Goal: Information Seeking & Learning: Learn about a topic

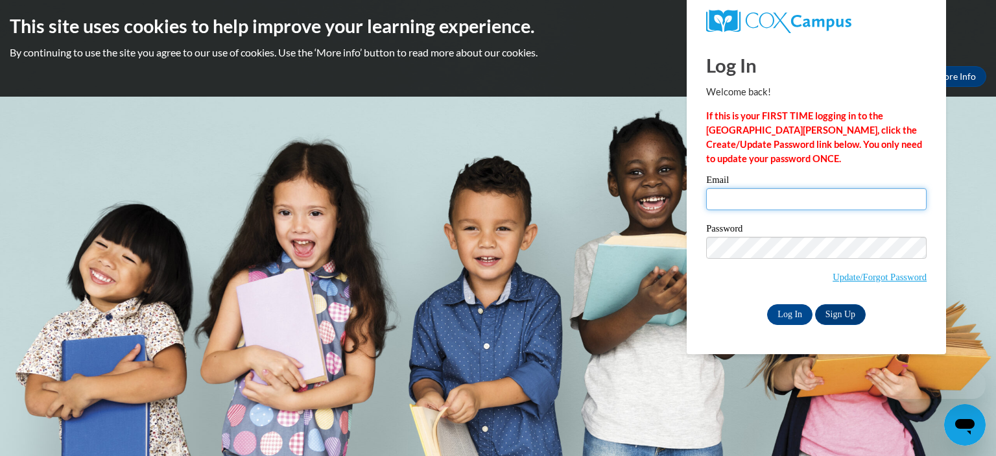
click at [762, 200] on input "Email" at bounding box center [816, 199] width 220 height 22
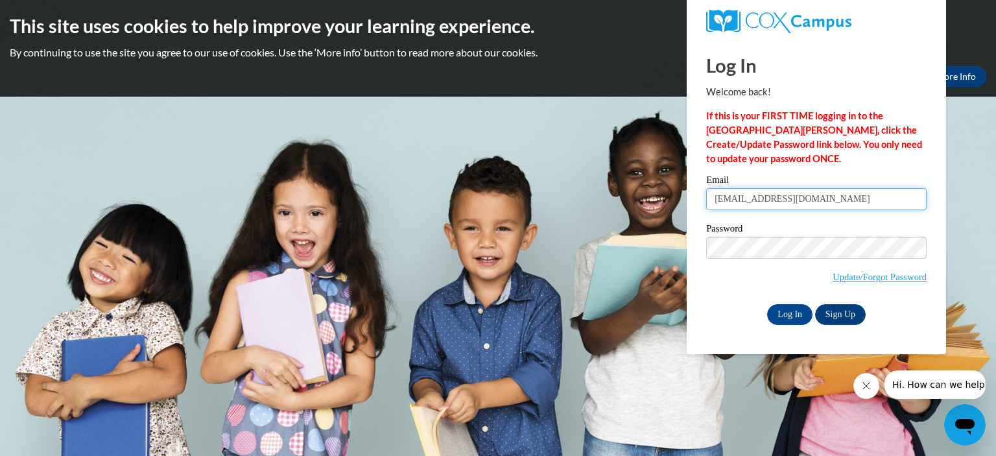
type input "melbyb@w-csd.org"
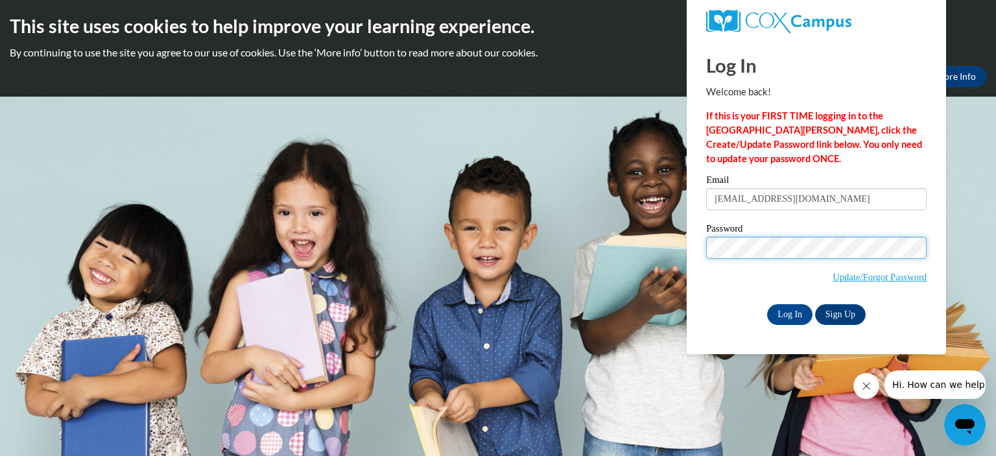
click at [767, 304] on input "Log In" at bounding box center [789, 314] width 45 height 21
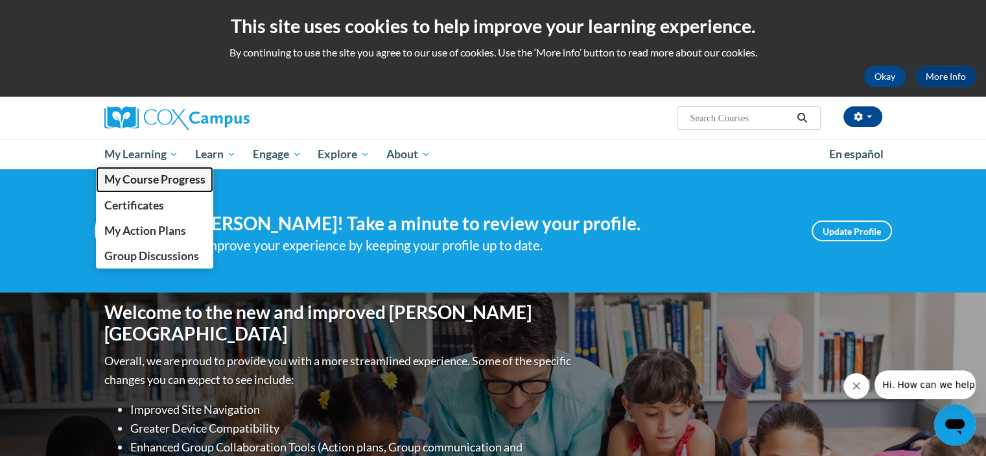
click at [159, 178] on span "My Course Progress" at bounding box center [154, 179] width 101 height 14
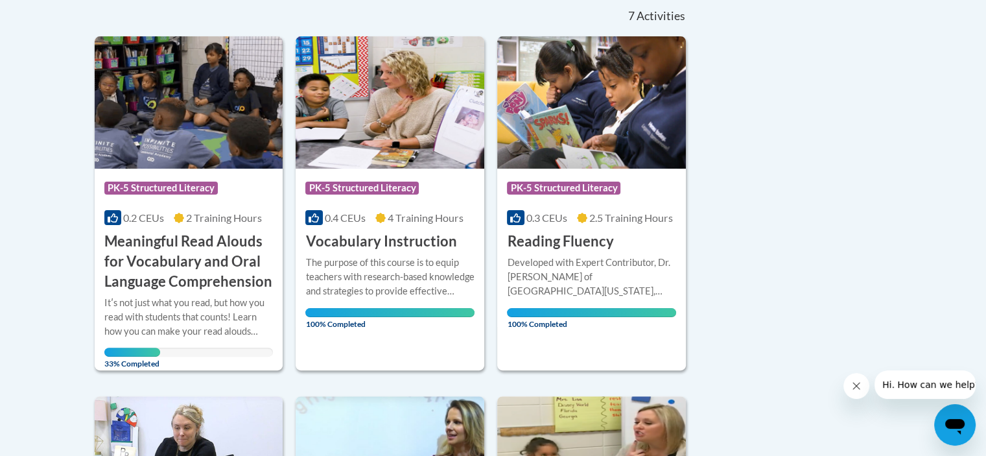
scroll to position [304, 0]
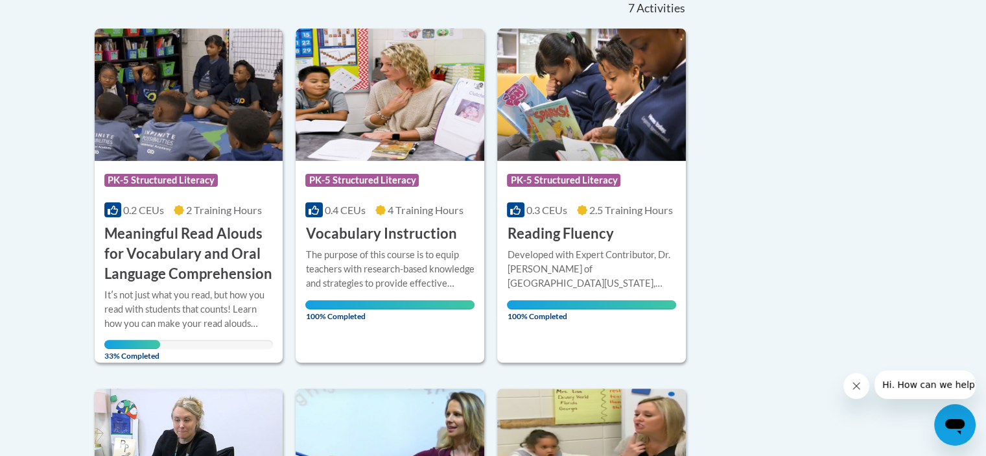
click at [224, 261] on h3 "Meaningful Read Alouds for Vocabulary and Oral Language Comprehension" at bounding box center [188, 254] width 169 height 60
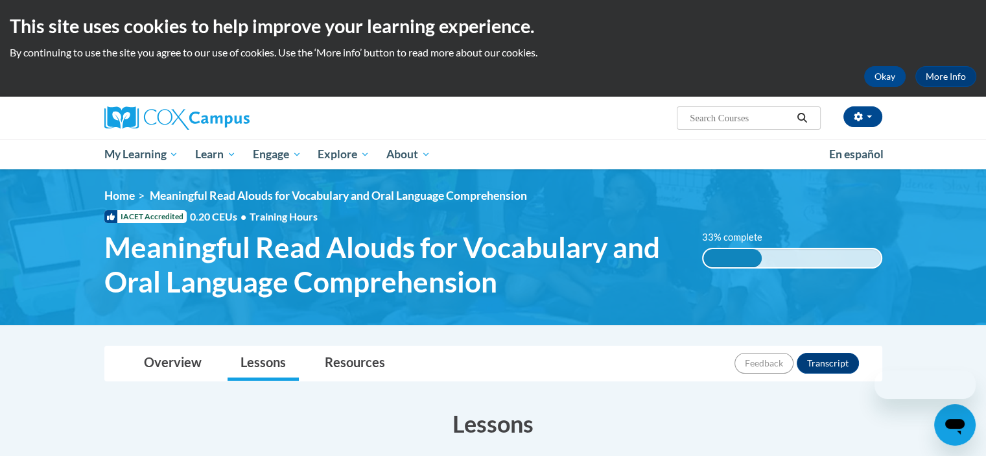
click at [662, 189] on ol "Home Meaningful Read Alouds for Vocabulary and Oral Language Comprehension" at bounding box center [493, 196] width 778 height 14
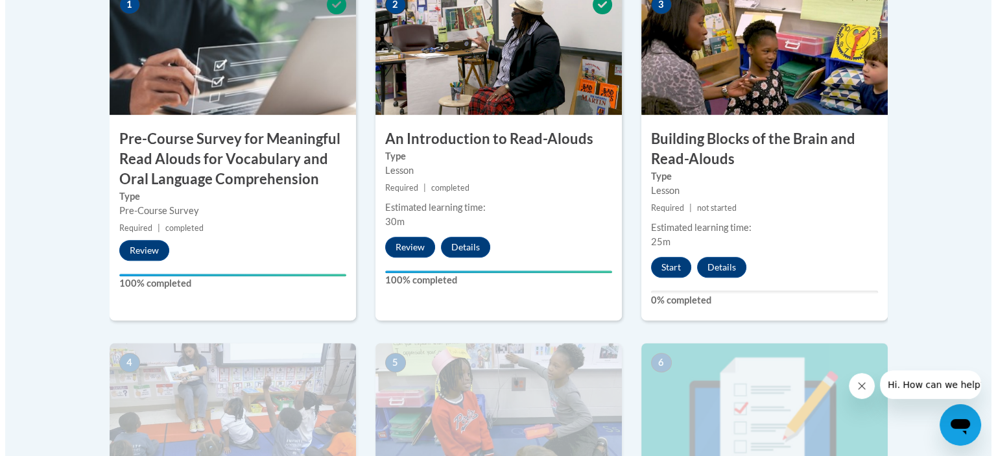
scroll to position [502, 0]
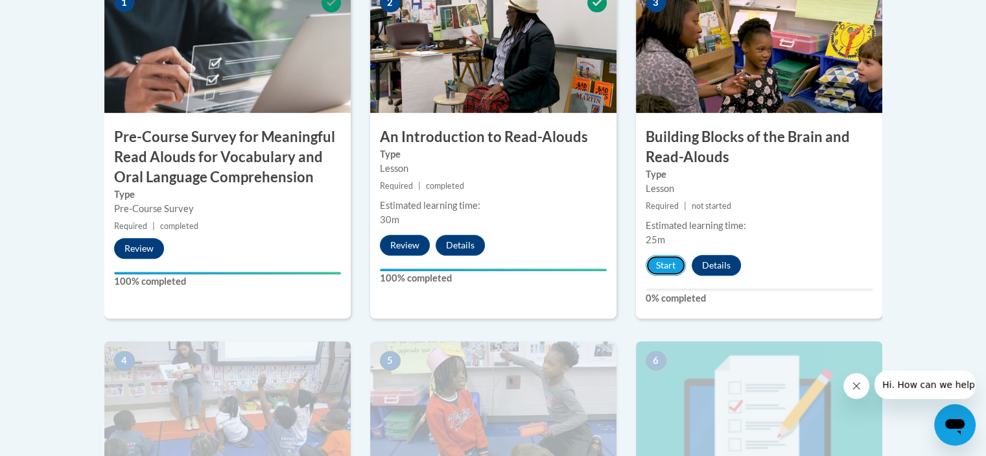
click at [667, 265] on button "Start" at bounding box center [666, 265] width 40 height 21
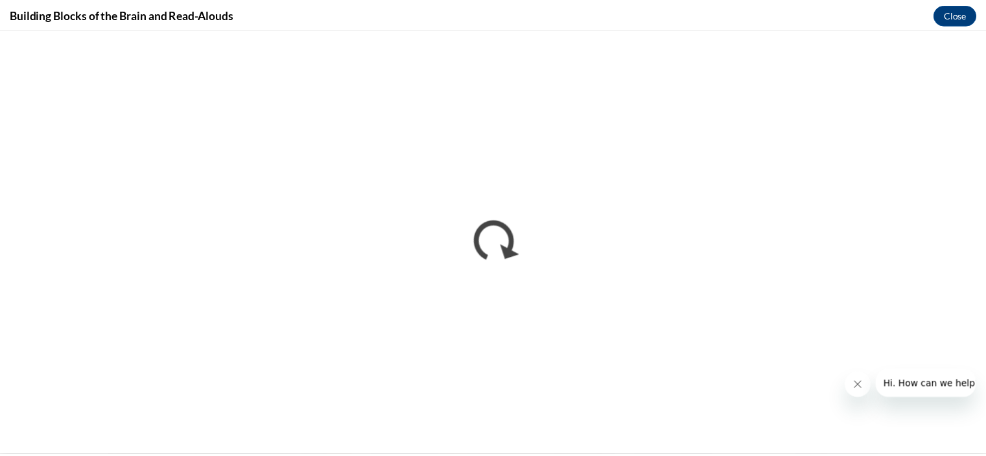
scroll to position [0, 0]
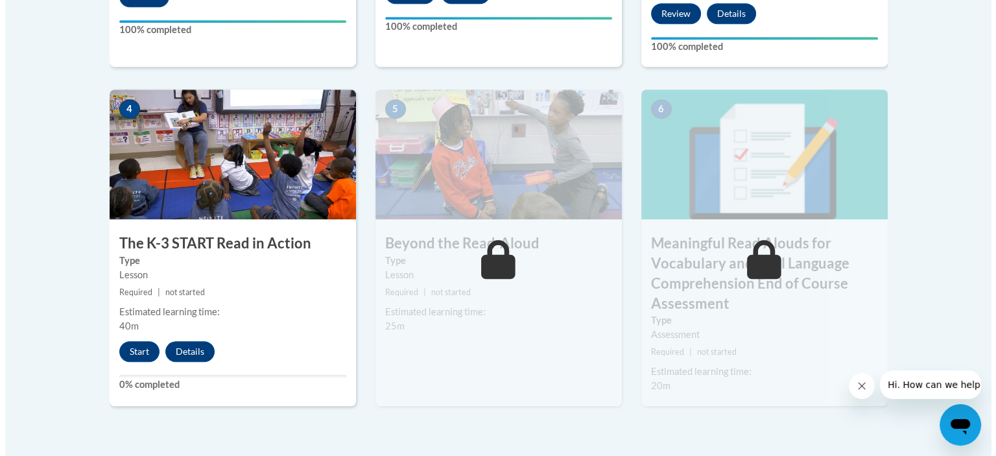
scroll to position [752, 0]
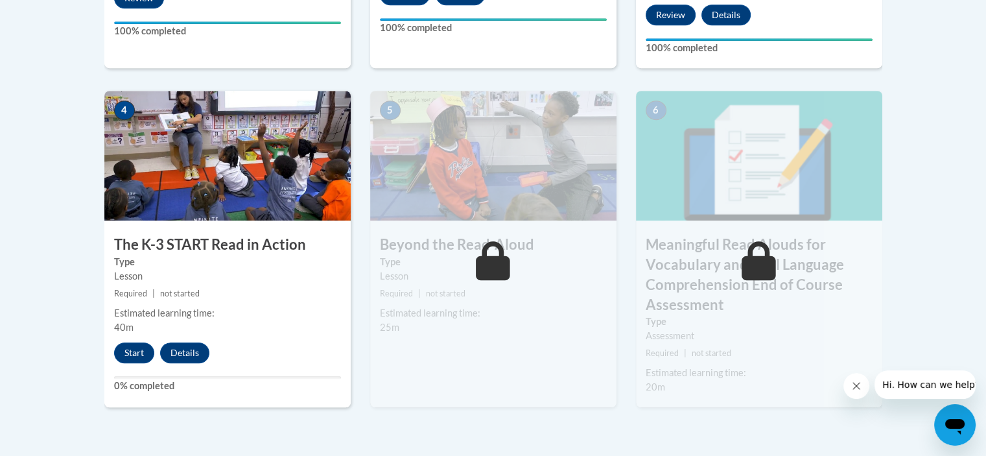
click at [138, 352] on button "Start" at bounding box center [134, 352] width 40 height 21
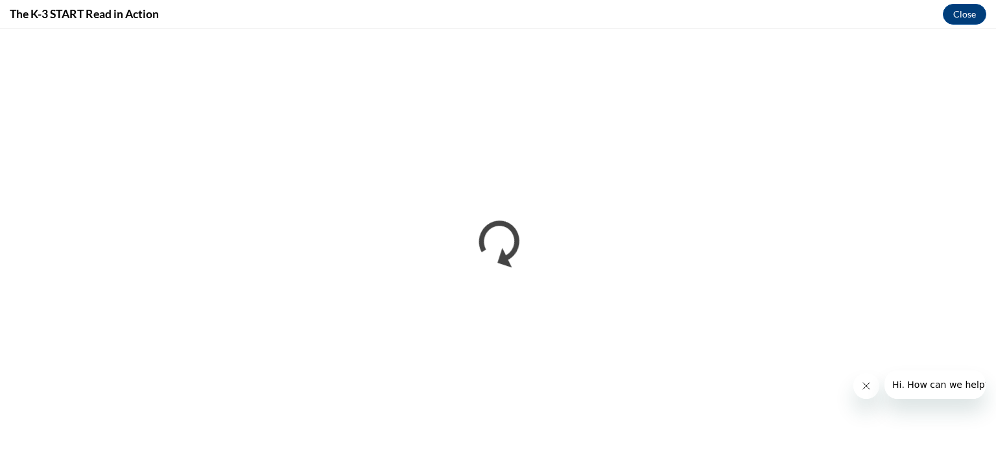
scroll to position [0, 0]
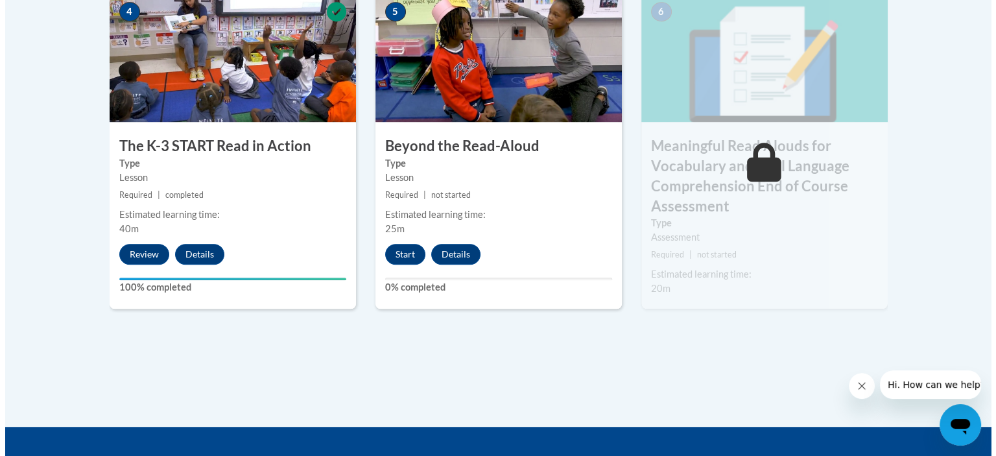
scroll to position [851, 0]
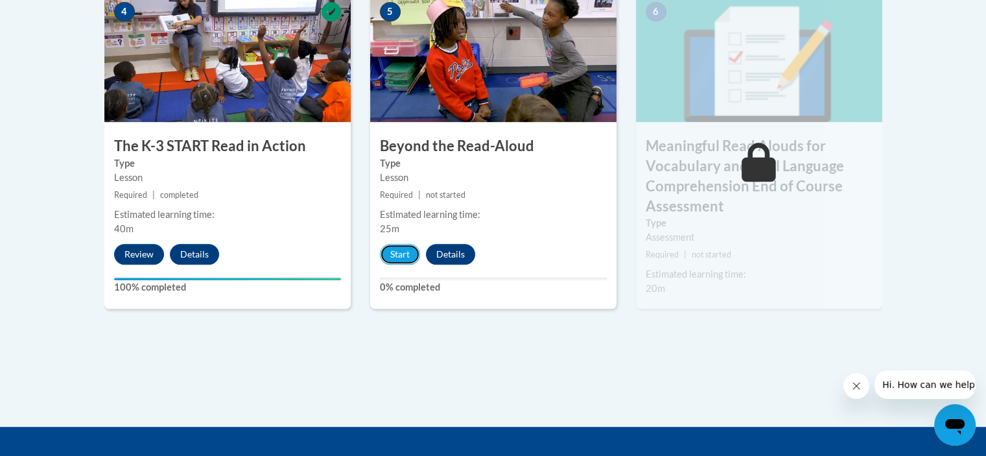
click at [405, 254] on button "Start" at bounding box center [400, 254] width 40 height 21
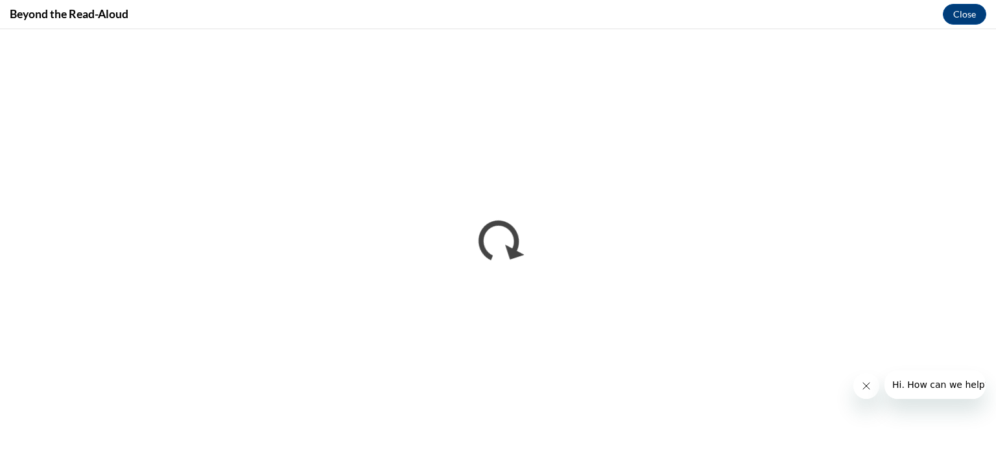
scroll to position [0, 0]
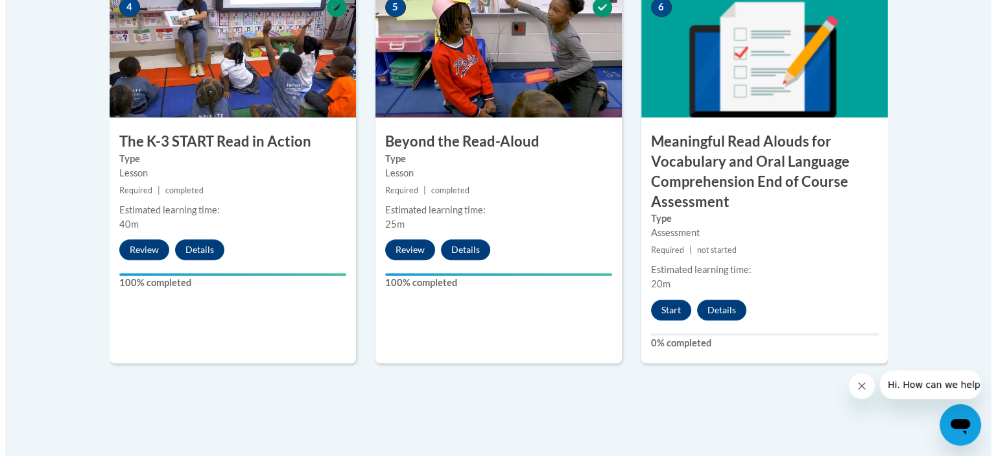
scroll to position [884, 0]
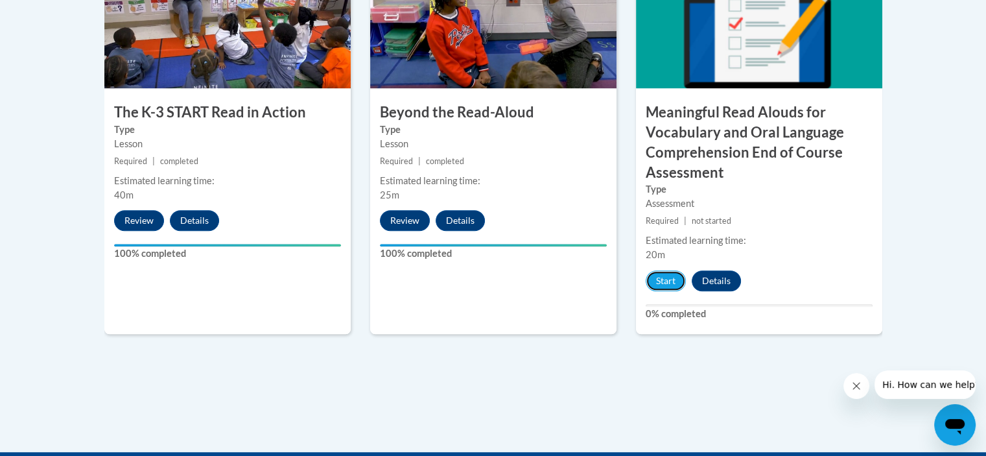
click at [668, 277] on button "Start" at bounding box center [666, 280] width 40 height 21
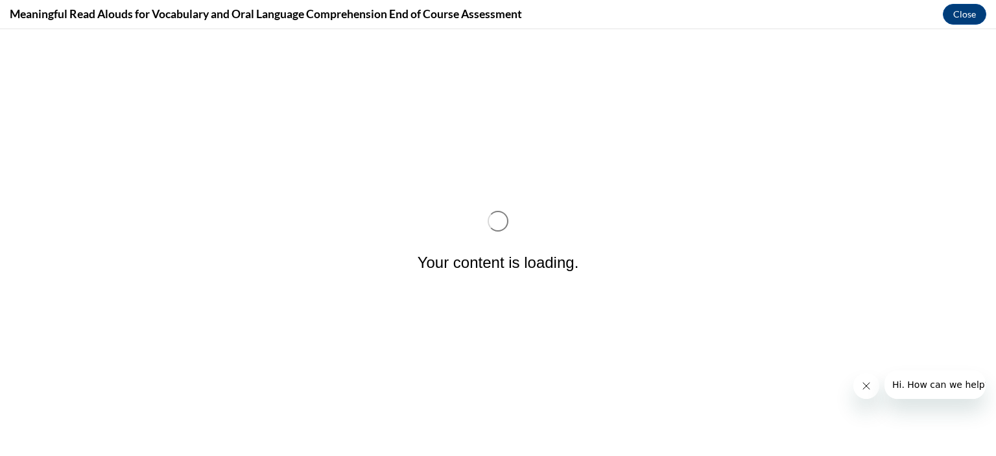
scroll to position [0, 0]
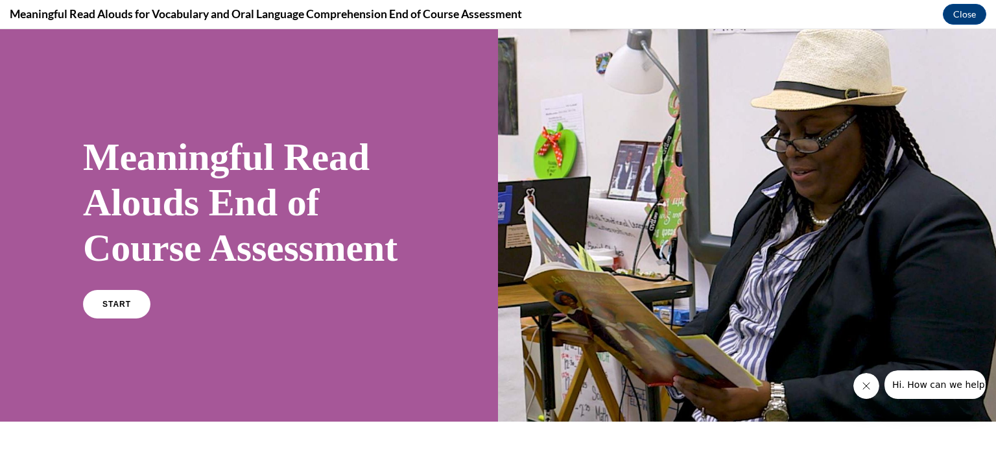
click at [128, 309] on span "START" at bounding box center [116, 304] width 29 height 9
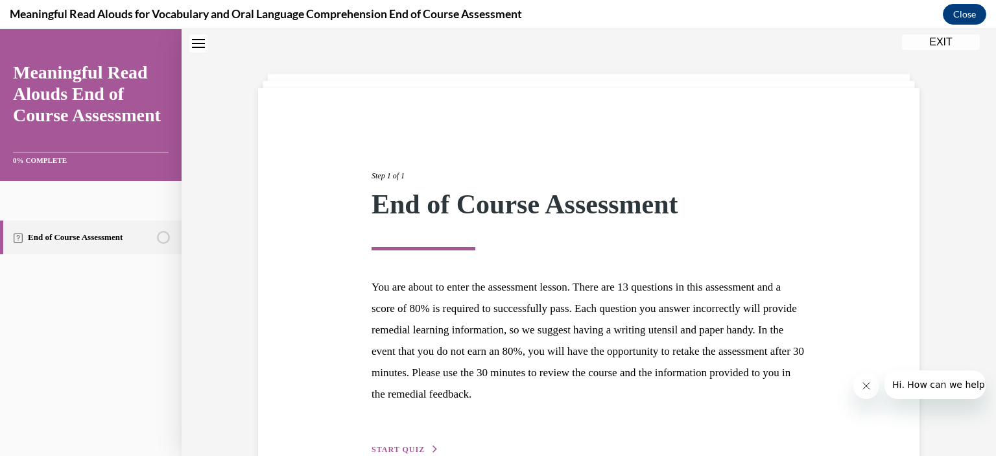
scroll to position [117, 0]
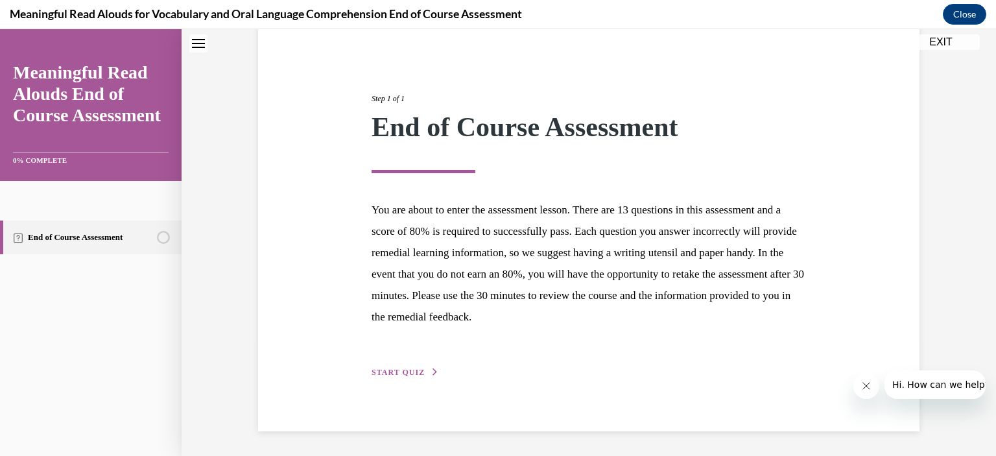
click at [410, 370] on span "START QUIZ" at bounding box center [397, 372] width 53 height 9
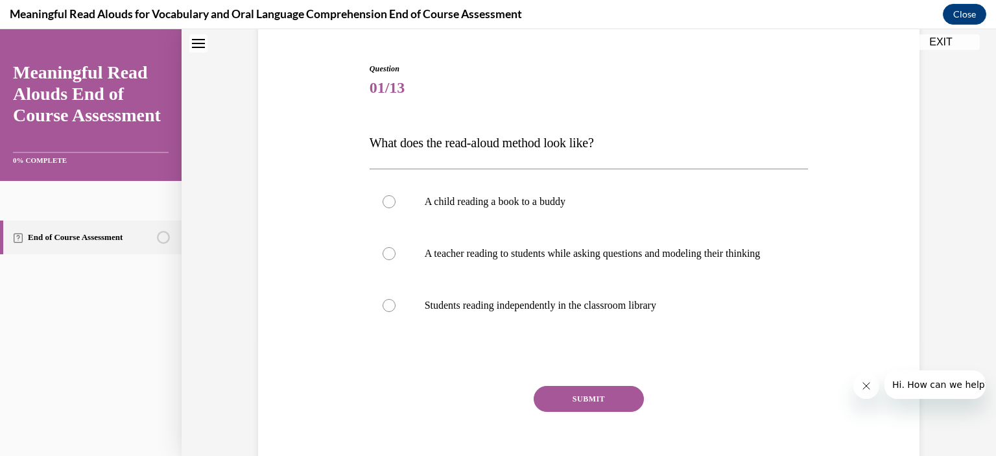
click at [384, 260] on div at bounding box center [389, 253] width 13 height 13
click at [384, 260] on input "A teacher reading to students while asking questions and modeling their thinking" at bounding box center [389, 253] width 13 height 13
radio input "true"
click at [596, 412] on button "SUBMIT" at bounding box center [589, 399] width 110 height 26
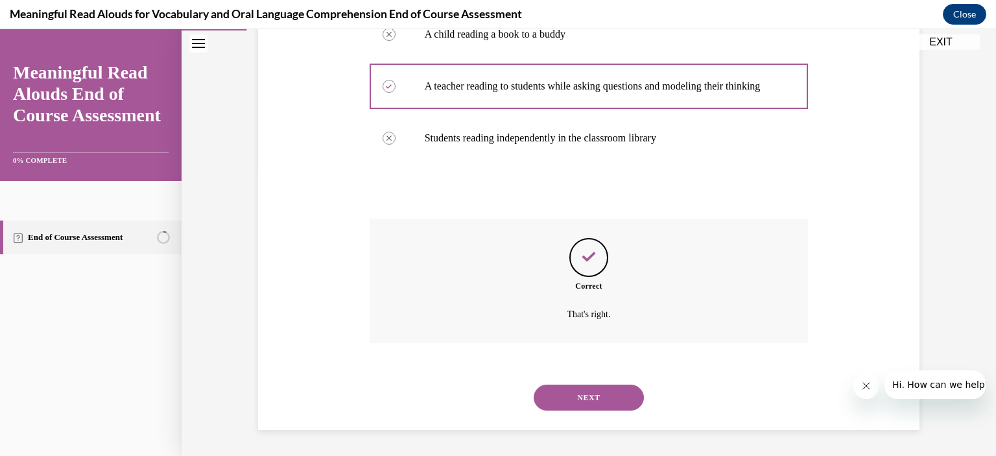
scroll to position [297, 0]
click at [611, 399] on button "NEXT" at bounding box center [589, 397] width 110 height 26
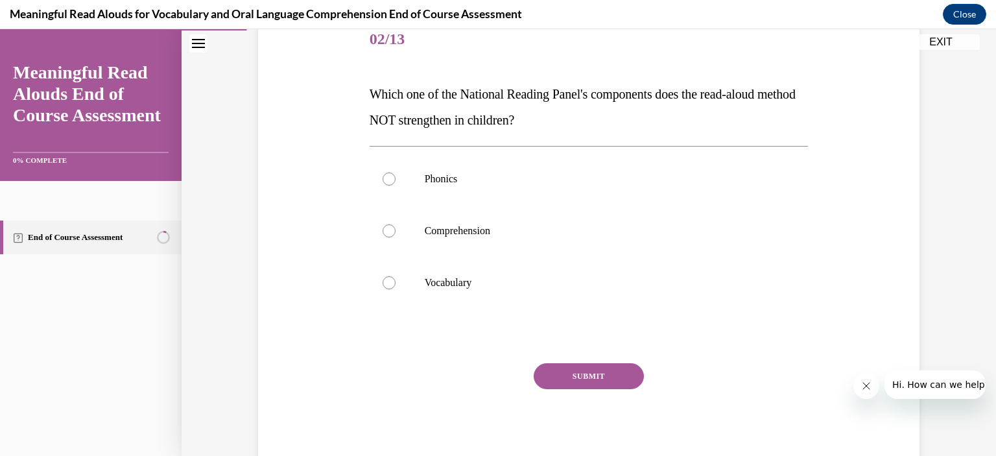
scroll to position [166, 0]
click at [390, 180] on label "Phonics" at bounding box center [589, 179] width 439 height 52
click at [390, 180] on input "Phonics" at bounding box center [389, 178] width 13 height 13
radio input "true"
click at [591, 374] on button "SUBMIT" at bounding box center [589, 376] width 110 height 26
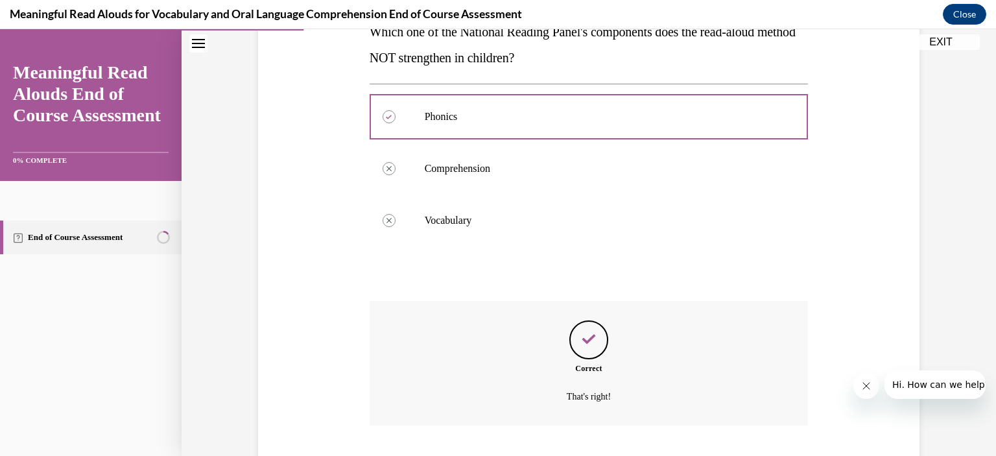
scroll to position [310, 0]
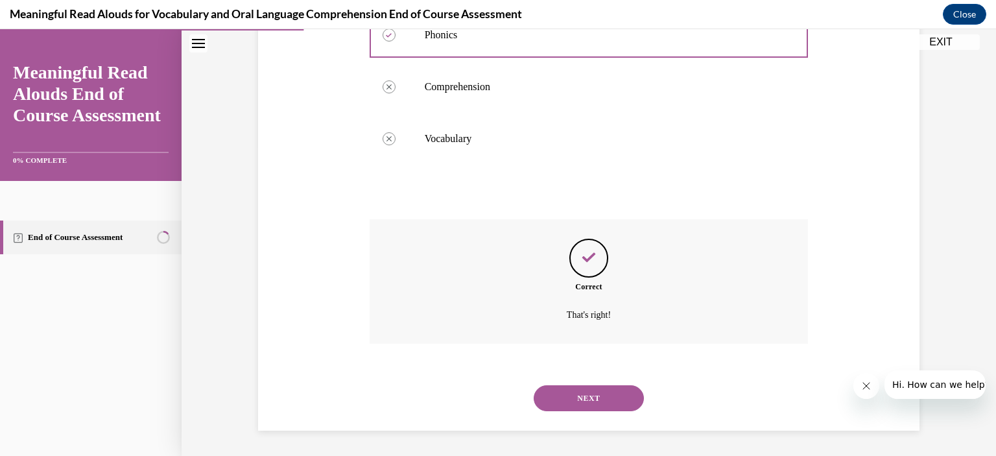
click at [615, 401] on button "NEXT" at bounding box center [589, 398] width 110 height 26
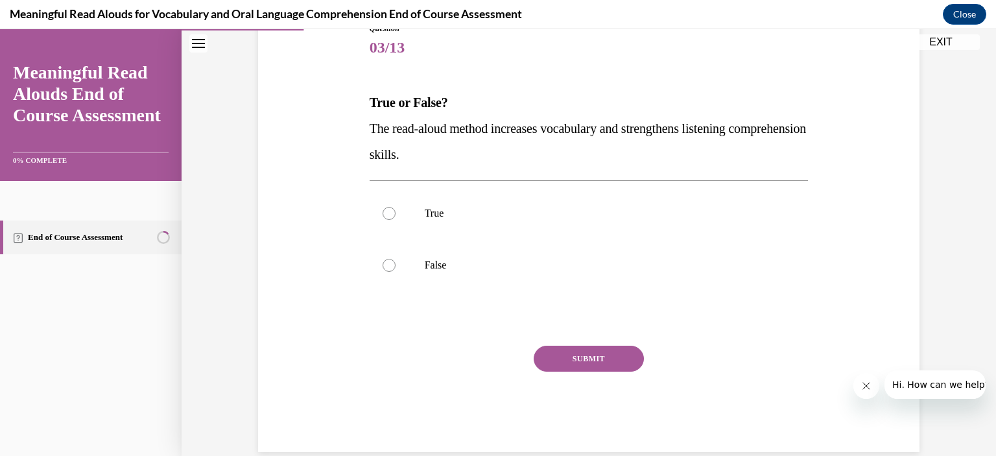
scroll to position [159, 0]
click at [384, 214] on div at bounding box center [389, 211] width 13 height 13
click at [384, 214] on input "True" at bounding box center [389, 211] width 13 height 13
radio input "true"
click at [617, 359] on button "SUBMIT" at bounding box center [589, 357] width 110 height 26
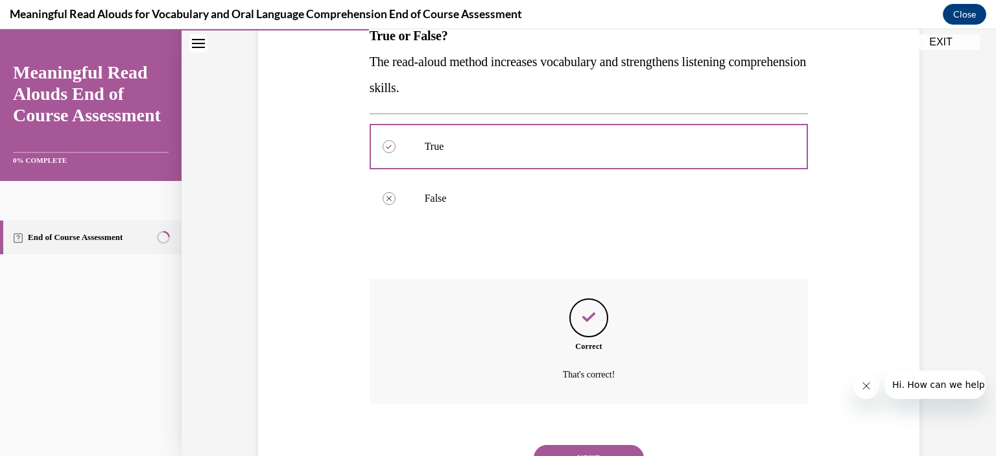
scroll to position [218, 0]
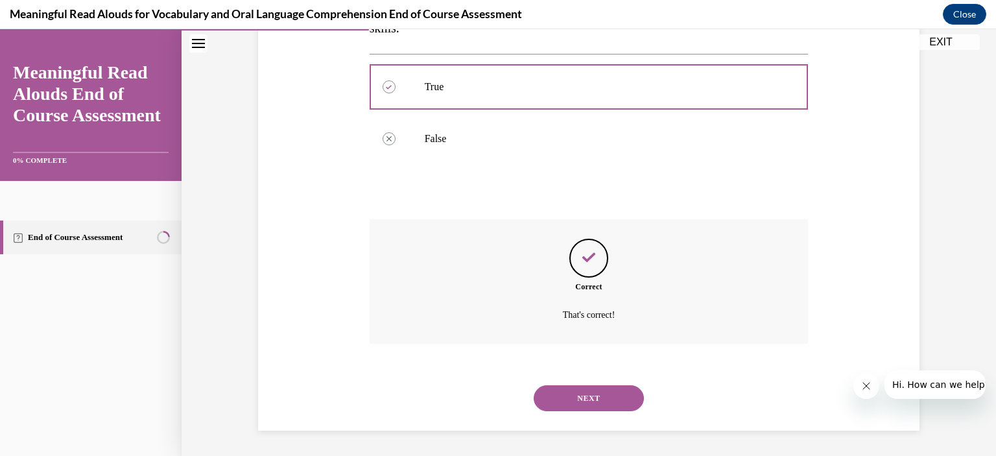
click at [611, 403] on button "NEXT" at bounding box center [589, 398] width 110 height 26
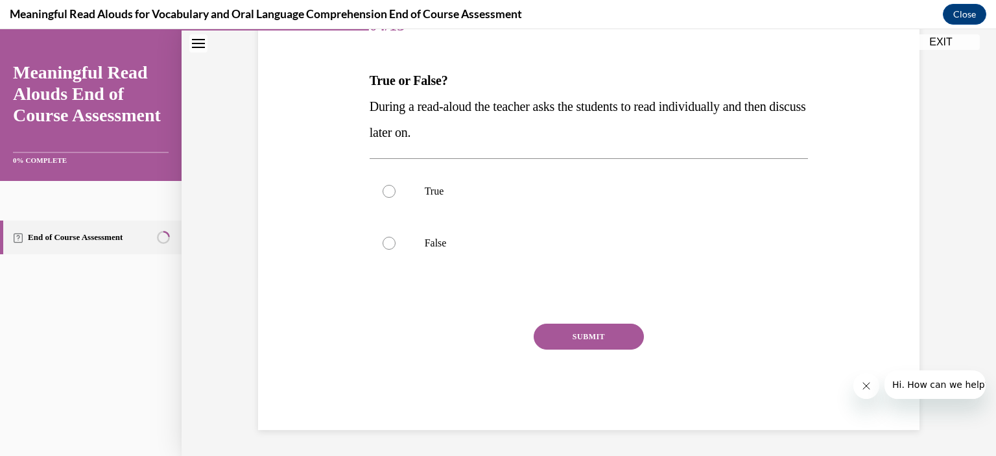
scroll to position [144, 0]
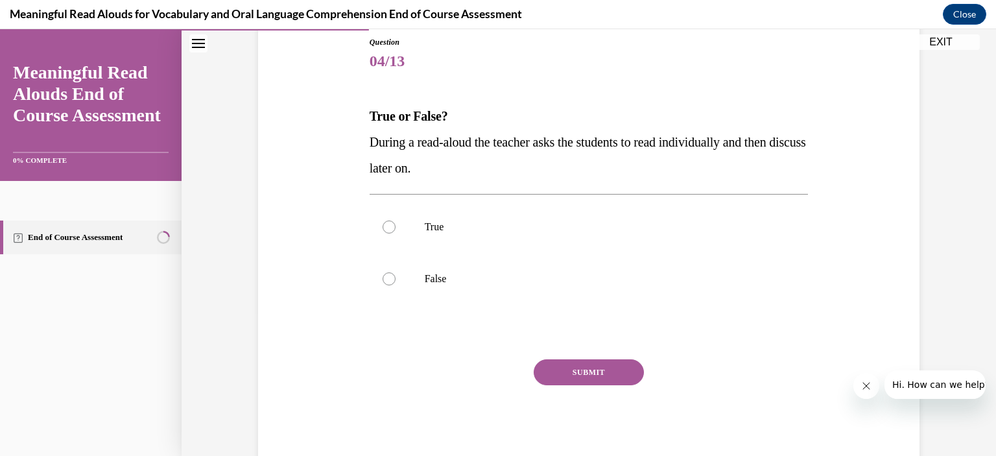
click at [383, 274] on div at bounding box center [389, 278] width 13 height 13
click at [383, 274] on input "False" at bounding box center [389, 278] width 13 height 13
radio input "true"
click at [612, 371] on button "SUBMIT" at bounding box center [589, 372] width 110 height 26
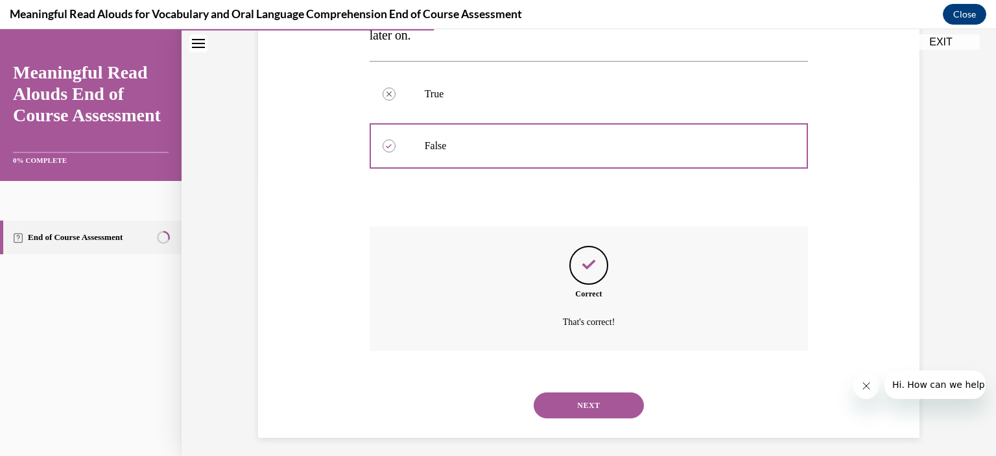
scroll to position [284, 0]
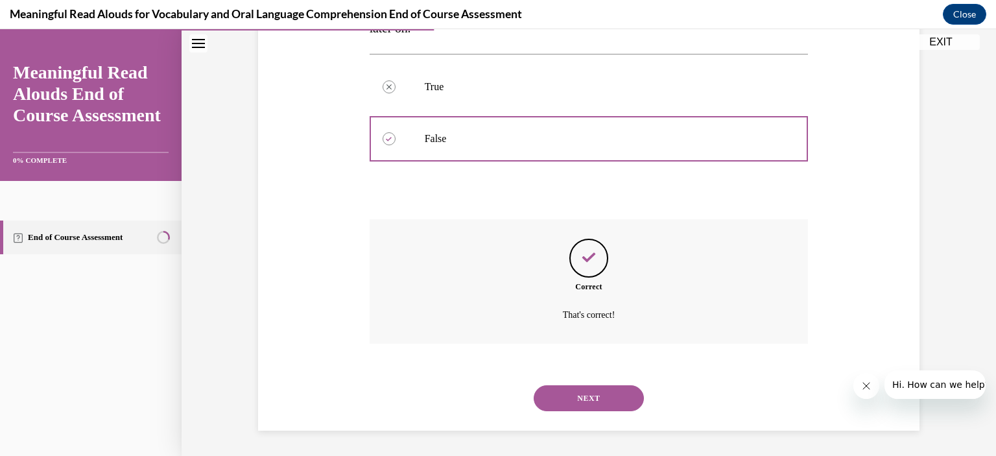
click at [617, 399] on button "NEXT" at bounding box center [589, 398] width 110 height 26
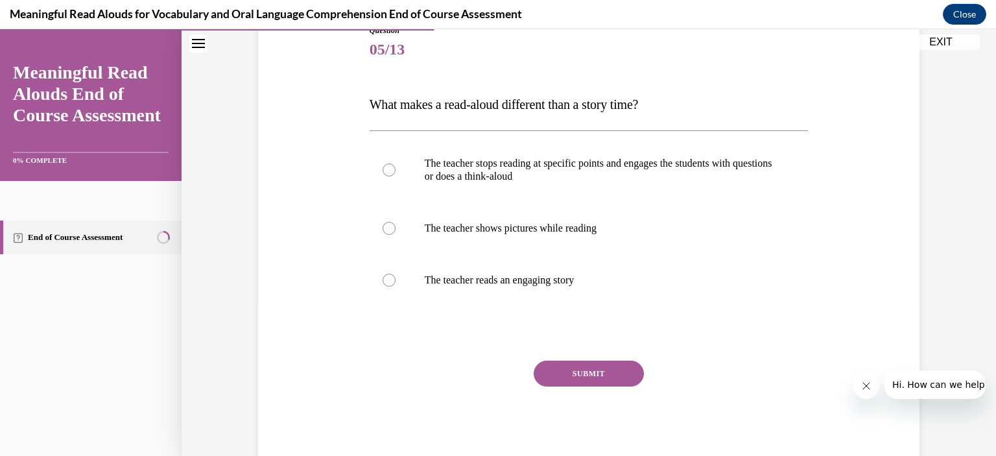
scroll to position [156, 0]
click at [383, 172] on div at bounding box center [389, 169] width 13 height 13
click at [383, 172] on input "The teacher stops reading at specific points and engages the students with ques…" at bounding box center [389, 169] width 13 height 13
radio input "true"
click at [609, 371] on button "SUBMIT" at bounding box center [589, 373] width 110 height 26
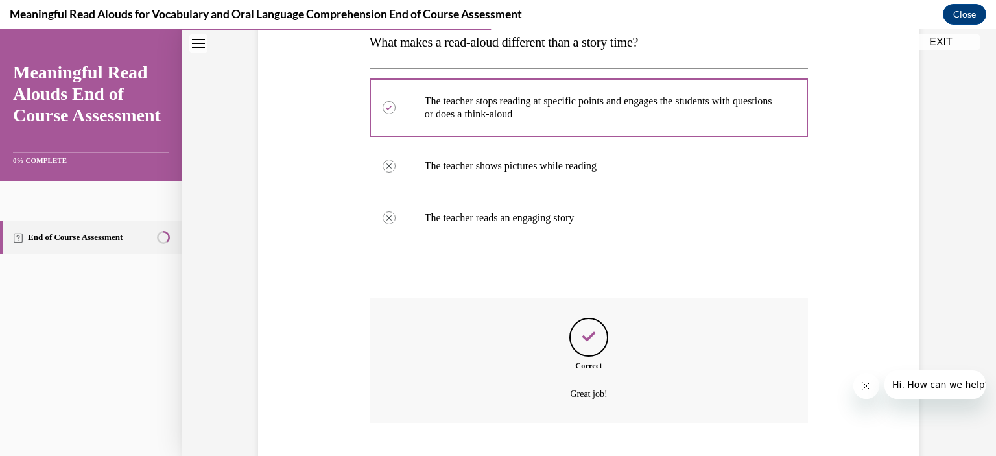
scroll to position [297, 0]
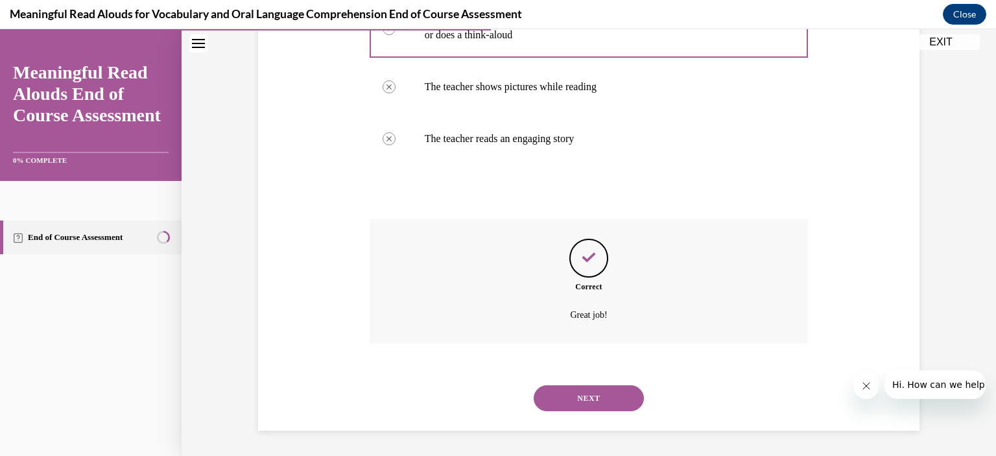
click at [618, 398] on button "NEXT" at bounding box center [589, 398] width 110 height 26
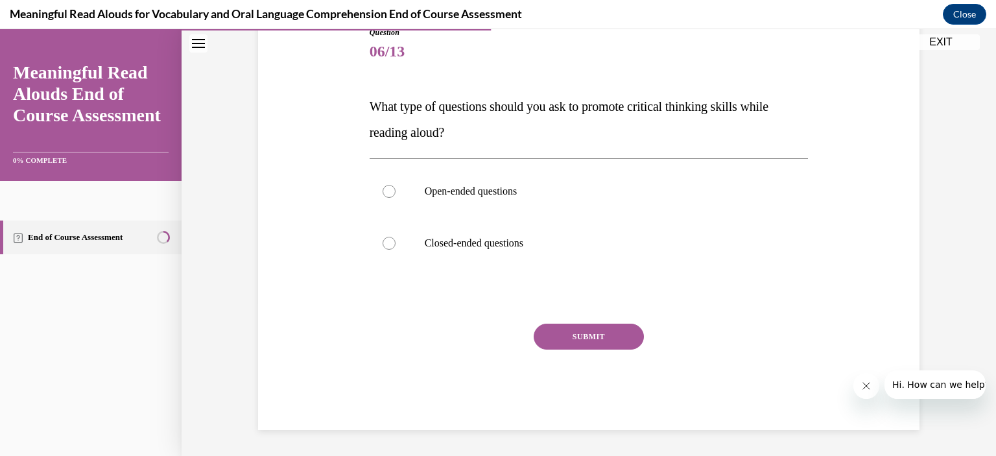
scroll to position [143, 0]
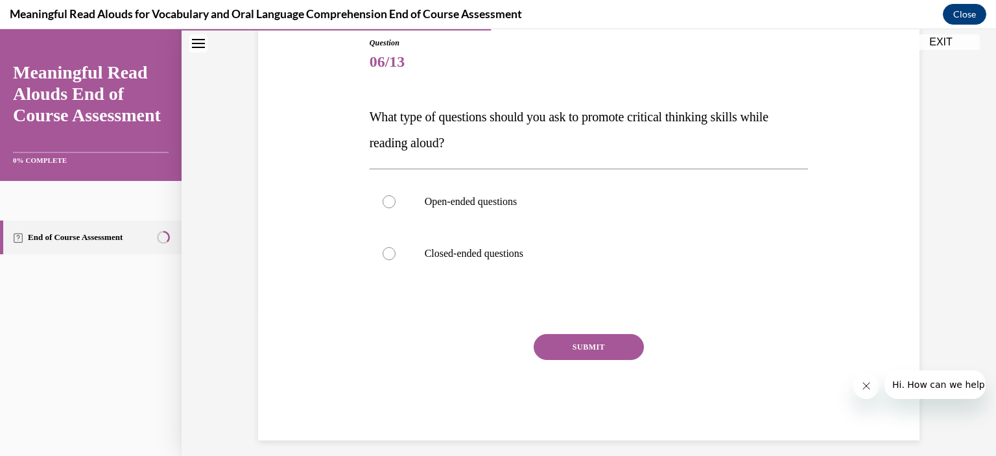
click at [383, 206] on div at bounding box center [389, 201] width 13 height 13
click at [383, 206] on input "Open-ended questions" at bounding box center [389, 201] width 13 height 13
radio input "true"
click at [600, 349] on button "SUBMIT" at bounding box center [589, 347] width 110 height 26
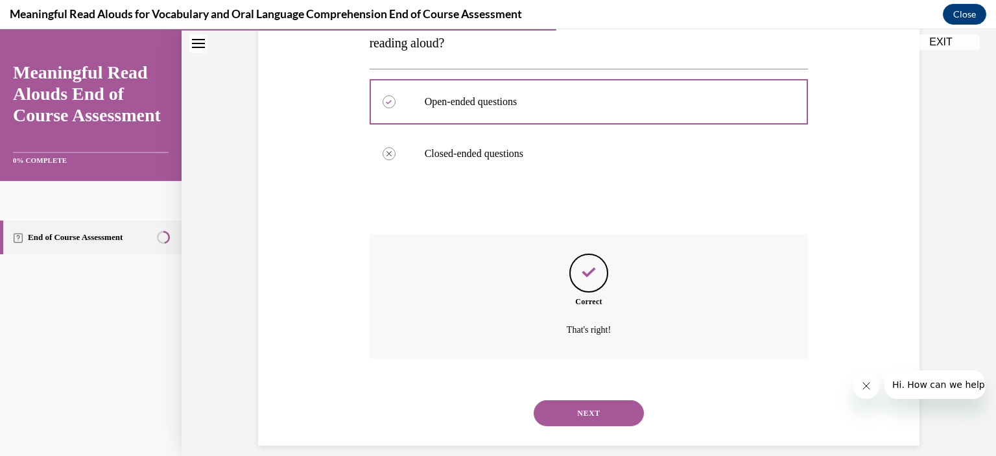
scroll to position [258, 0]
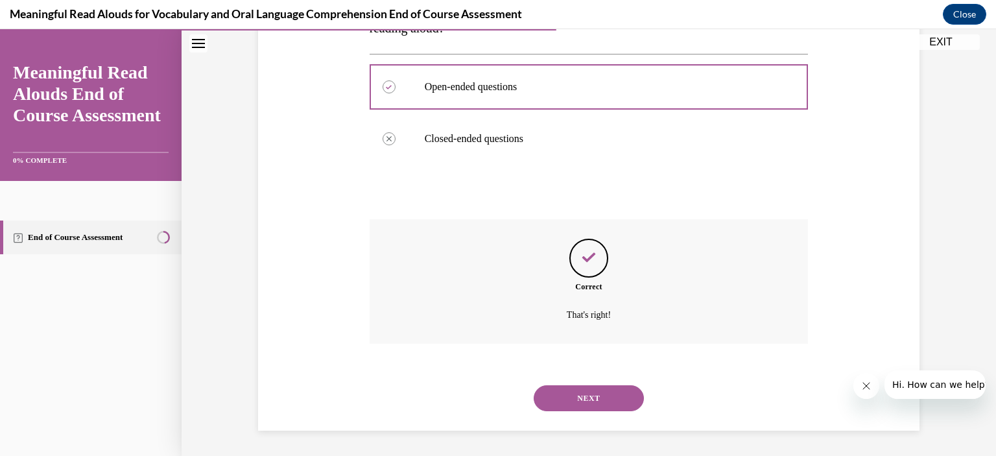
click at [615, 407] on button "NEXT" at bounding box center [589, 398] width 110 height 26
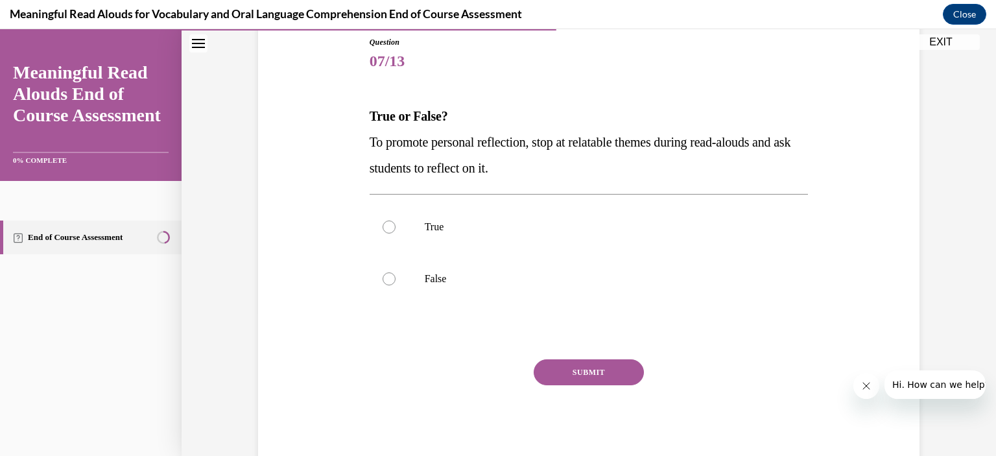
click at [384, 228] on div at bounding box center [389, 226] width 13 height 13
click at [384, 228] on input "True" at bounding box center [389, 226] width 13 height 13
radio input "true"
click at [598, 373] on button "SUBMIT" at bounding box center [589, 372] width 110 height 26
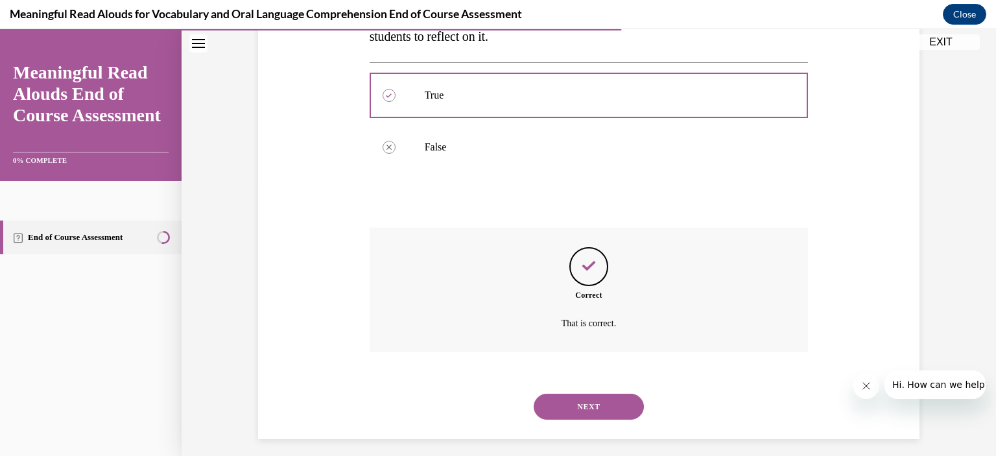
scroll to position [284, 0]
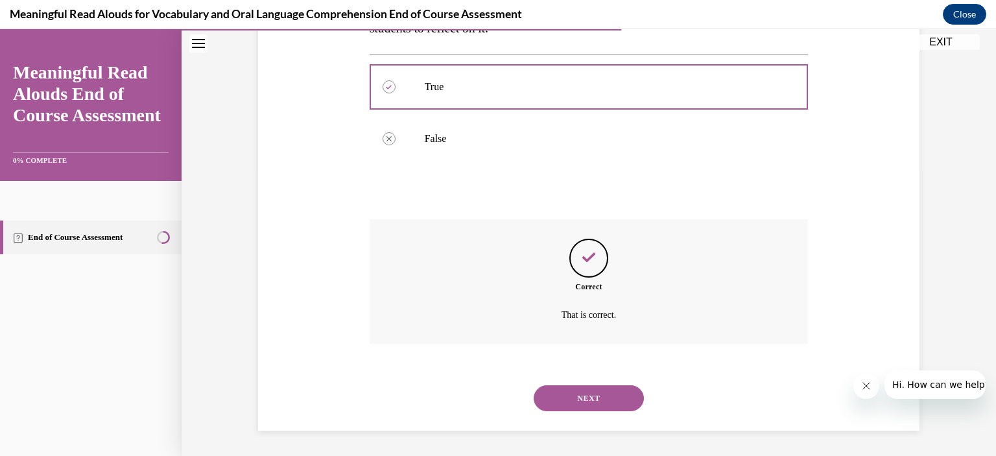
click at [626, 401] on button "NEXT" at bounding box center [589, 398] width 110 height 26
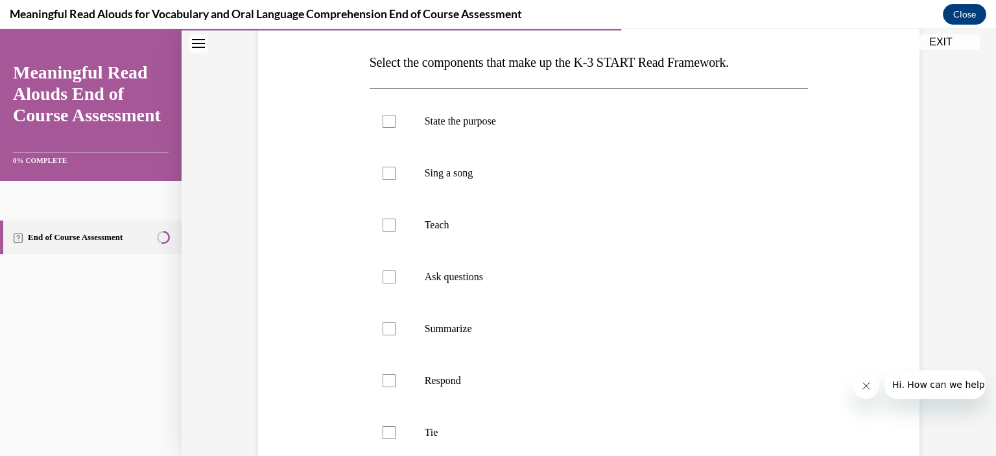
scroll to position [200, 0]
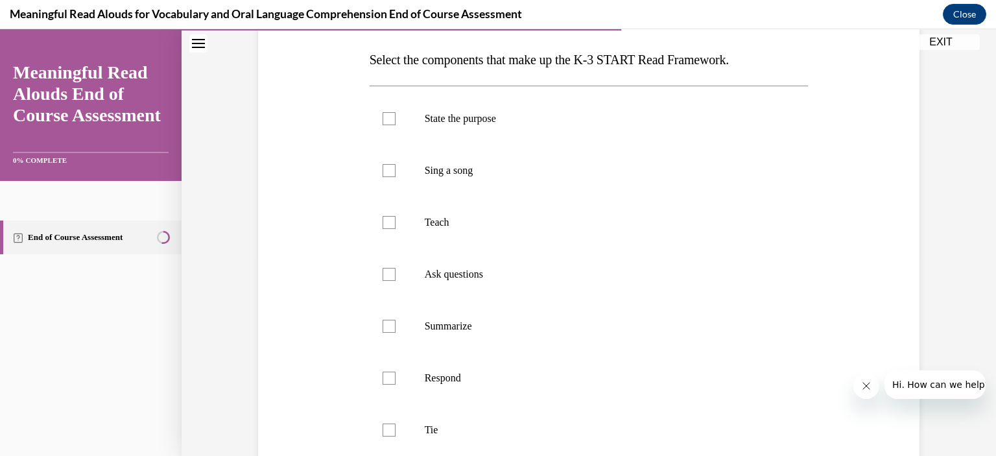
click at [384, 111] on label "State the purpose" at bounding box center [589, 119] width 439 height 52
click at [384, 112] on input "State the purpose" at bounding box center [389, 118] width 13 height 13
checkbox input "true"
click at [384, 222] on div at bounding box center [389, 222] width 13 height 13
click at [384, 222] on input "Teach" at bounding box center [389, 222] width 13 height 13
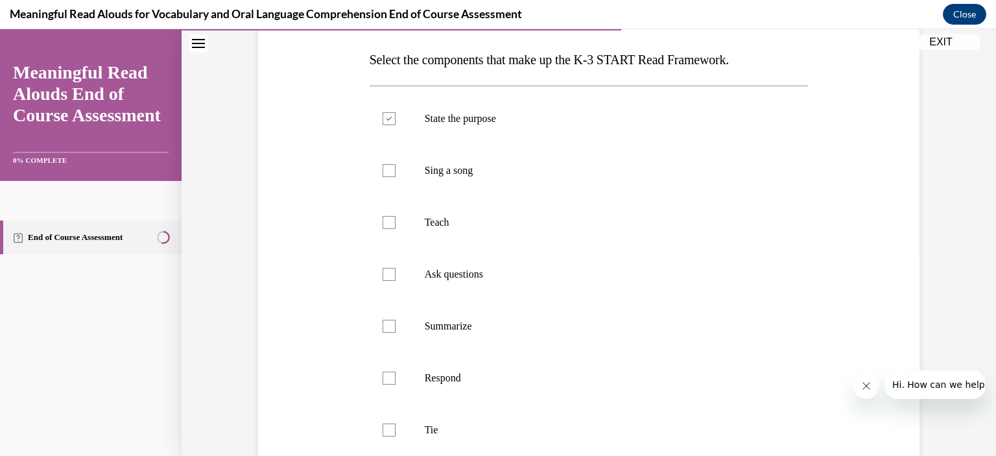
checkbox input "true"
click at [371, 272] on label "Ask questions" at bounding box center [589, 274] width 439 height 52
click at [383, 272] on input "Ask questions" at bounding box center [389, 274] width 13 height 13
checkbox input "true"
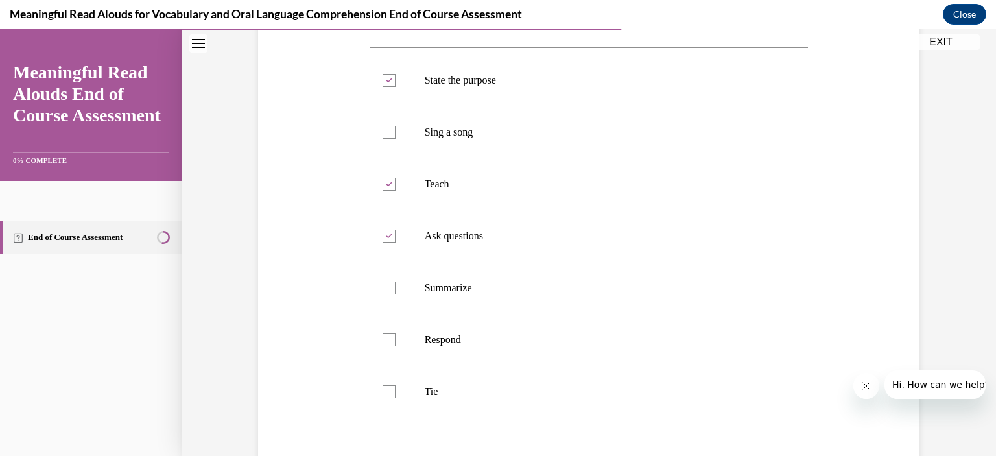
scroll to position [241, 0]
click at [383, 335] on div at bounding box center [389, 337] width 13 height 13
click at [383, 335] on input "Respond" at bounding box center [389, 337] width 13 height 13
checkbox input "true"
click at [383, 395] on label "Tie" at bounding box center [589, 389] width 439 height 52
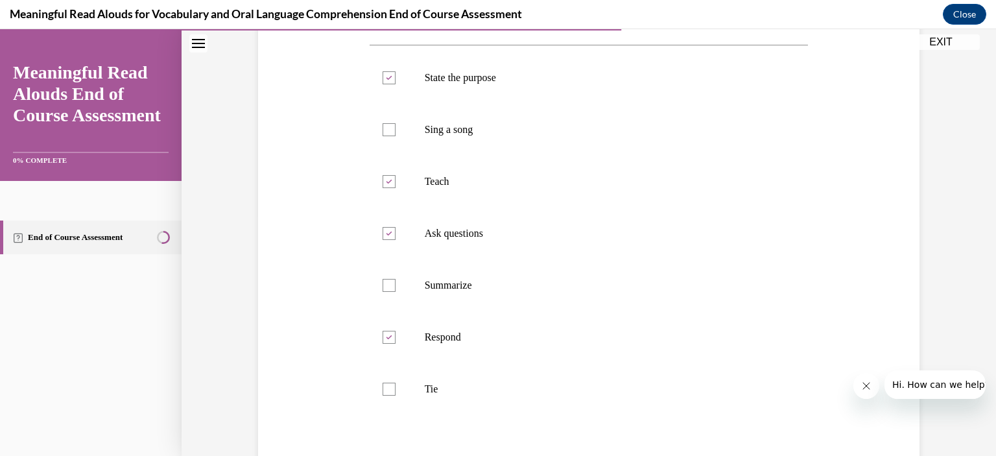
click at [383, 395] on input "Tie" at bounding box center [389, 389] width 13 height 13
checkbox input "true"
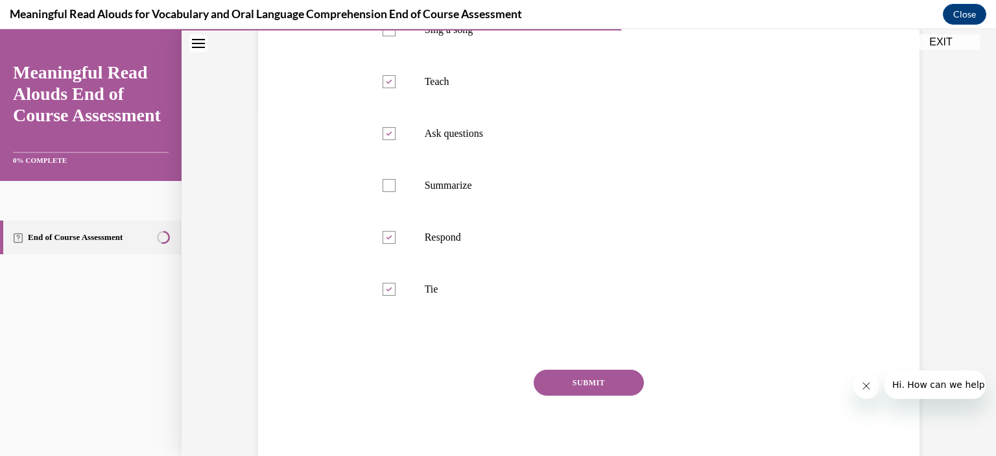
click at [611, 383] on button "SUBMIT" at bounding box center [589, 383] width 110 height 26
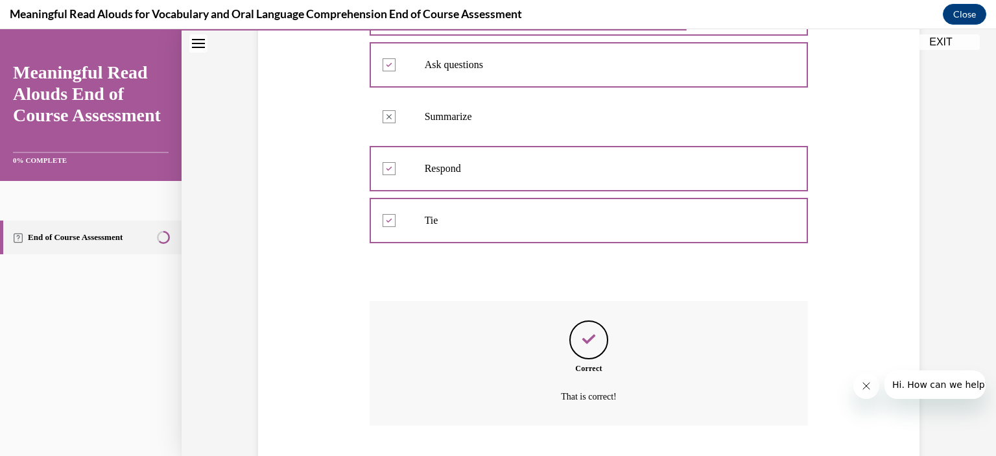
scroll to position [491, 0]
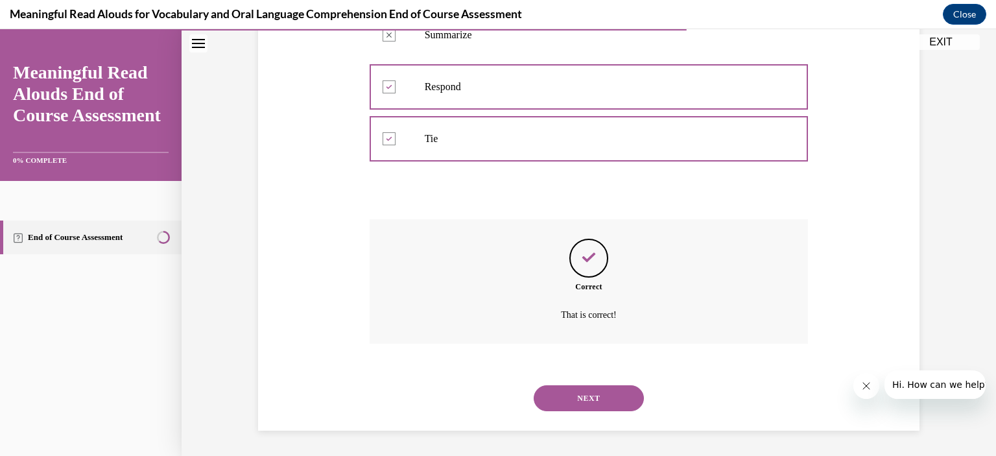
click at [614, 400] on button "NEXT" at bounding box center [589, 398] width 110 height 26
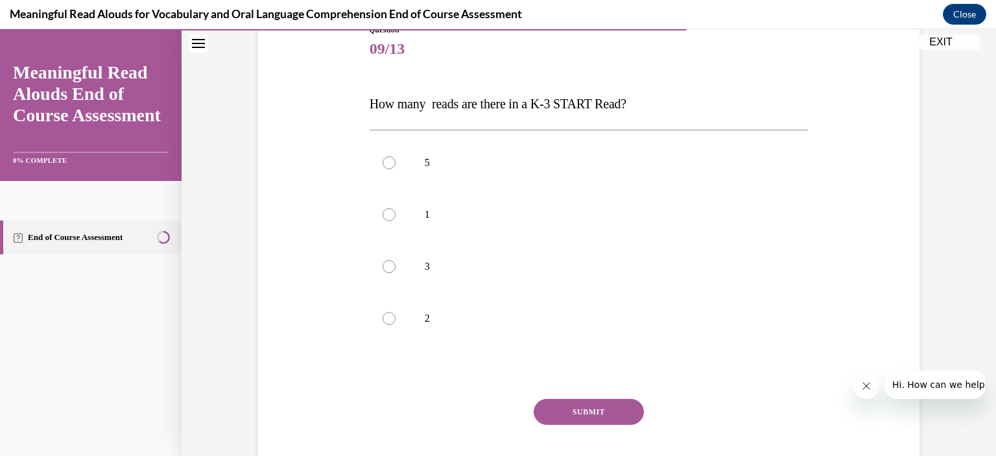
scroll to position [157, 0]
click at [386, 265] on div at bounding box center [389, 265] width 13 height 13
click at [386, 265] on input "3" at bounding box center [389, 265] width 13 height 13
radio input "true"
click at [600, 410] on button "SUBMIT" at bounding box center [589, 411] width 110 height 26
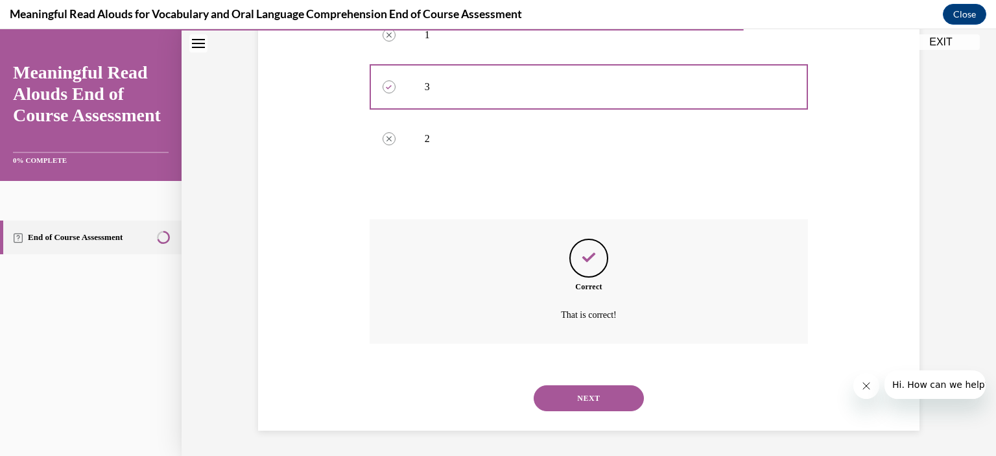
click at [615, 399] on button "NEXT" at bounding box center [589, 398] width 110 height 26
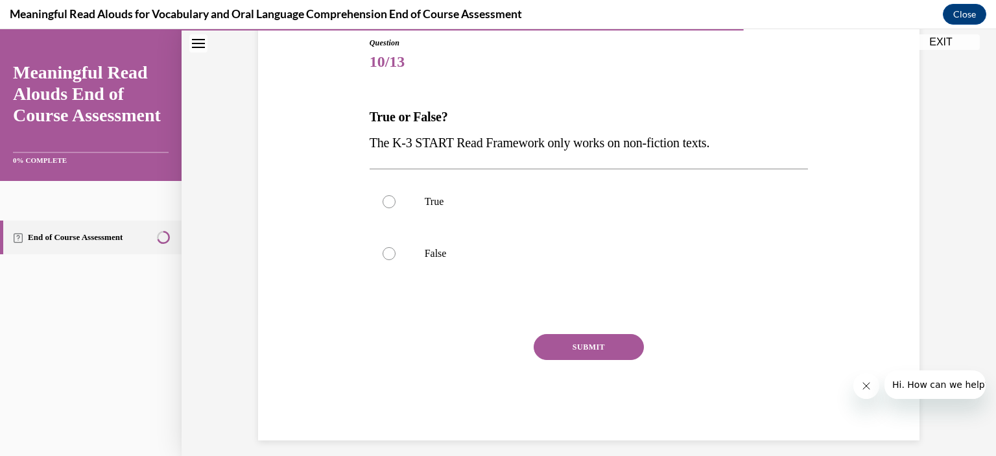
click at [384, 250] on div at bounding box center [389, 253] width 13 height 13
click at [384, 250] on input "False" at bounding box center [389, 253] width 13 height 13
radio input "true"
click at [613, 350] on button "SUBMIT" at bounding box center [589, 347] width 110 height 26
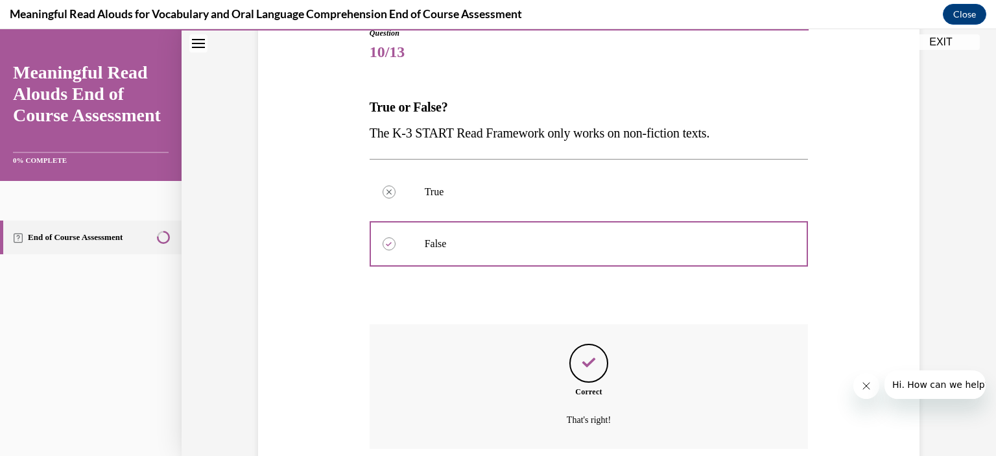
scroll to position [258, 0]
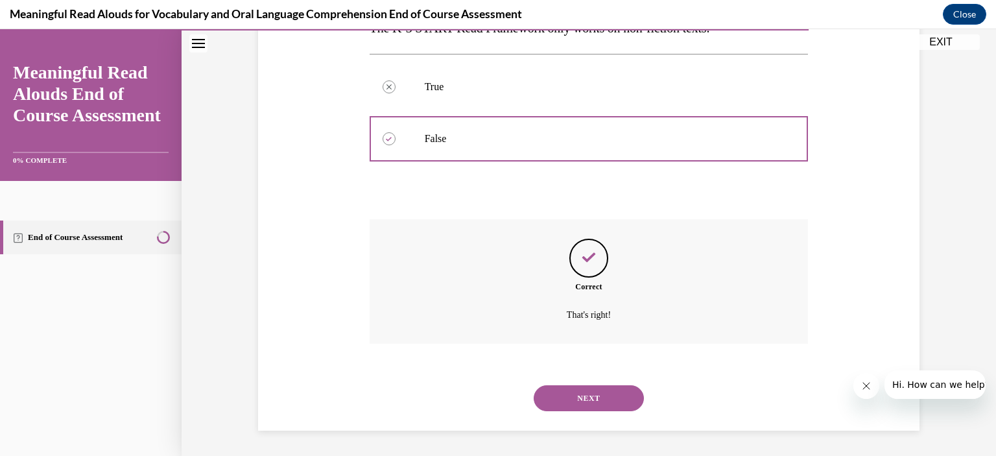
click at [621, 398] on button "NEXT" at bounding box center [589, 398] width 110 height 26
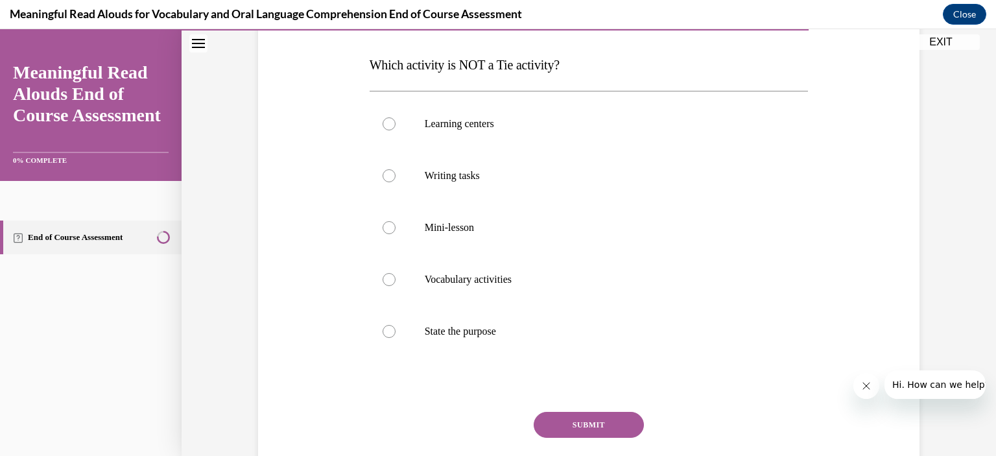
scroll to position [197, 0]
click at [383, 330] on div at bounding box center [389, 329] width 13 height 13
click at [383, 330] on input "State the purpose" at bounding box center [389, 329] width 13 height 13
radio input "true"
click at [600, 427] on button "SUBMIT" at bounding box center [589, 423] width 110 height 26
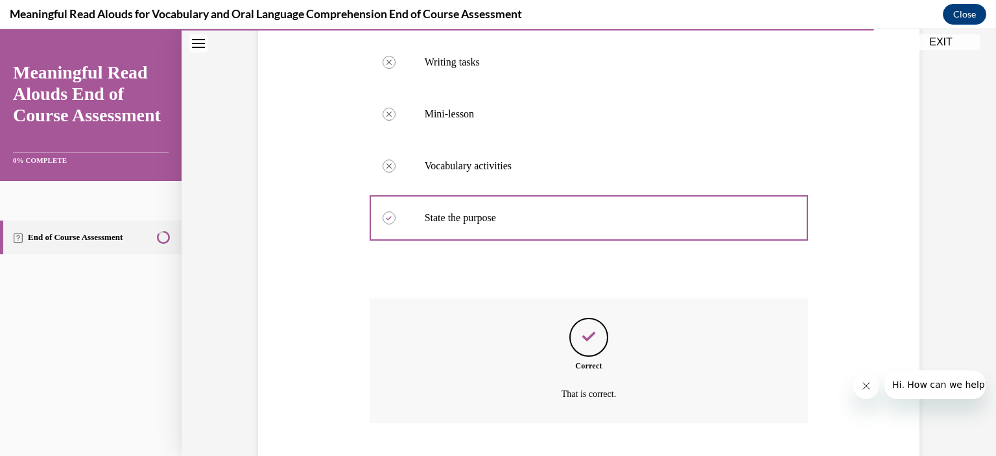
scroll to position [388, 0]
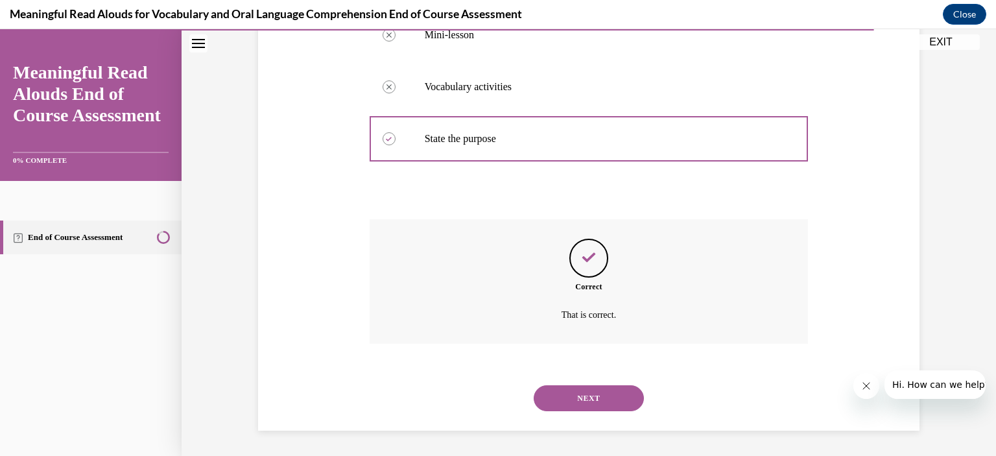
click at [615, 399] on button "NEXT" at bounding box center [589, 398] width 110 height 26
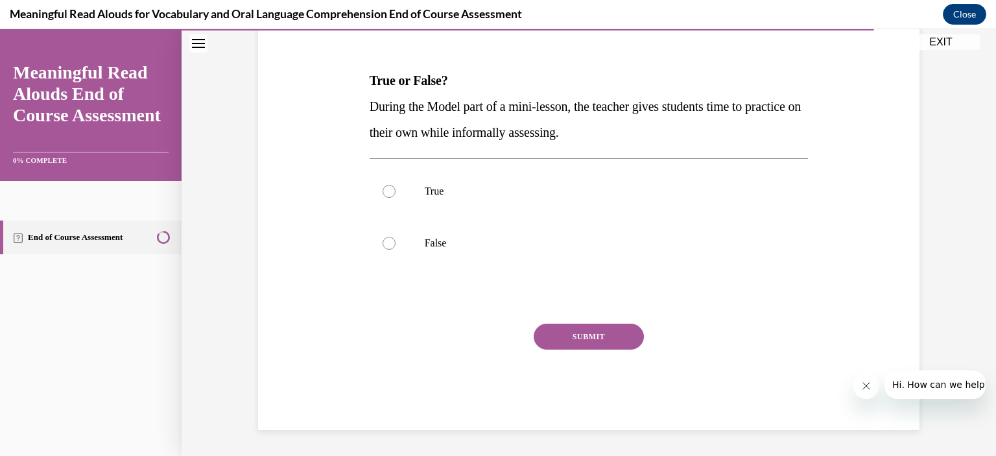
scroll to position [144, 0]
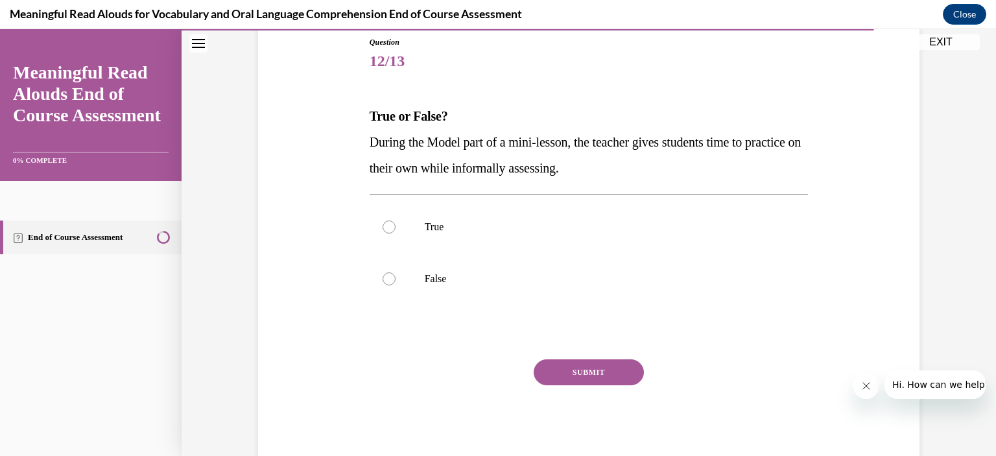
click at [384, 275] on div at bounding box center [389, 278] width 13 height 13
click at [384, 275] on input "False" at bounding box center [389, 278] width 13 height 13
radio input "true"
click at [612, 375] on button "SUBMIT" at bounding box center [589, 372] width 110 height 26
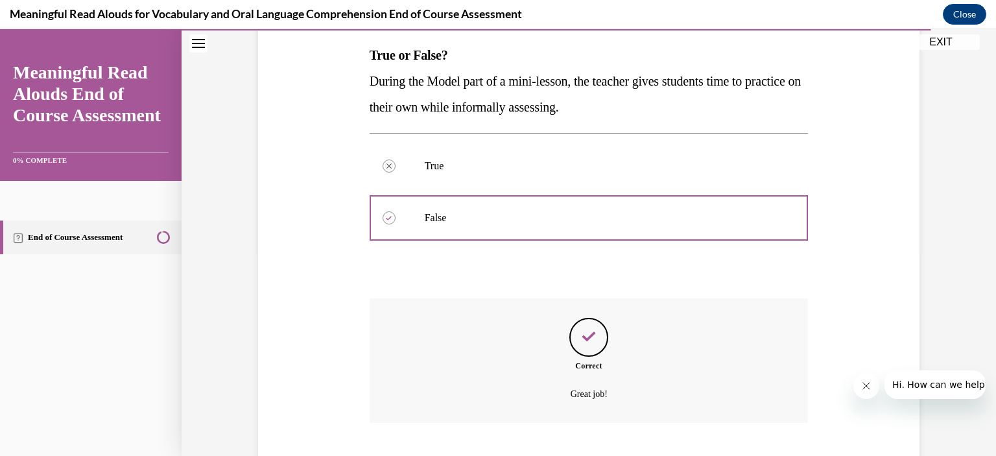
scroll to position [284, 0]
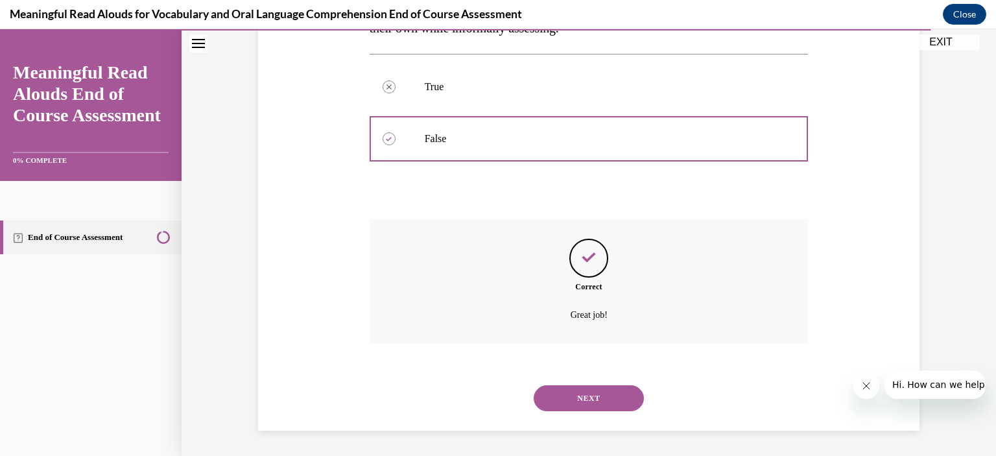
click at [613, 399] on button "NEXT" at bounding box center [589, 398] width 110 height 26
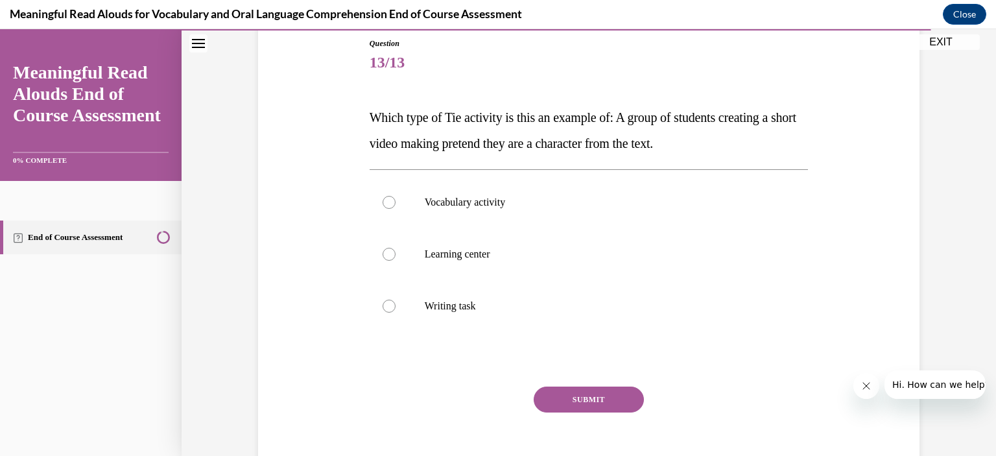
scroll to position [149, 0]
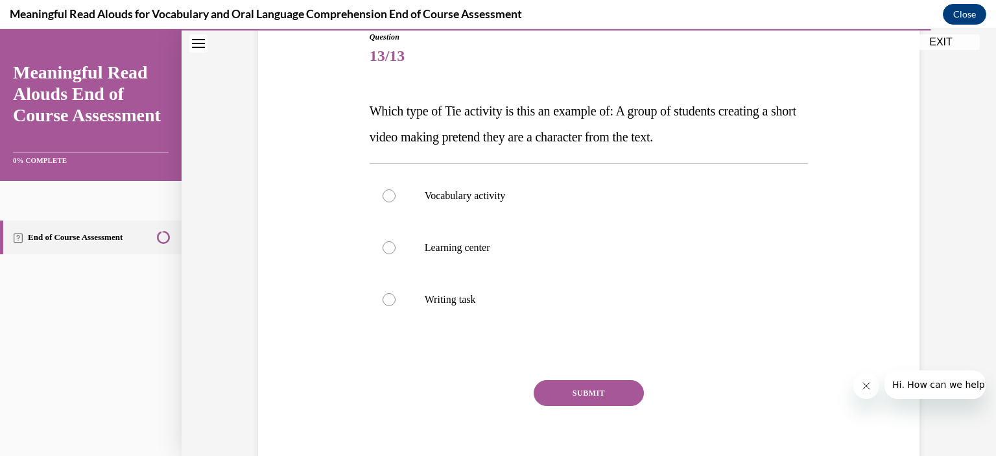
click at [384, 251] on div at bounding box center [389, 247] width 13 height 13
click at [384, 251] on input "Learning center" at bounding box center [389, 247] width 13 height 13
radio input "true"
click at [605, 389] on button "SUBMIT" at bounding box center [589, 393] width 110 height 26
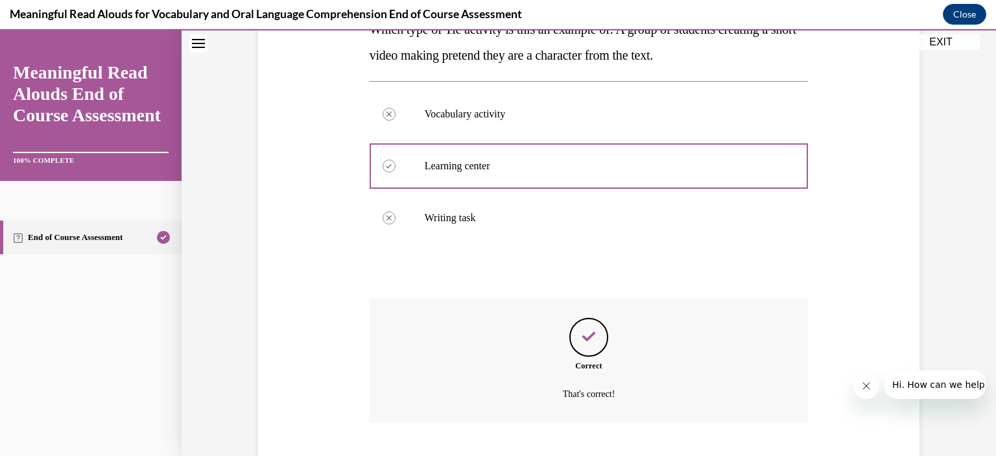
scroll to position [310, 0]
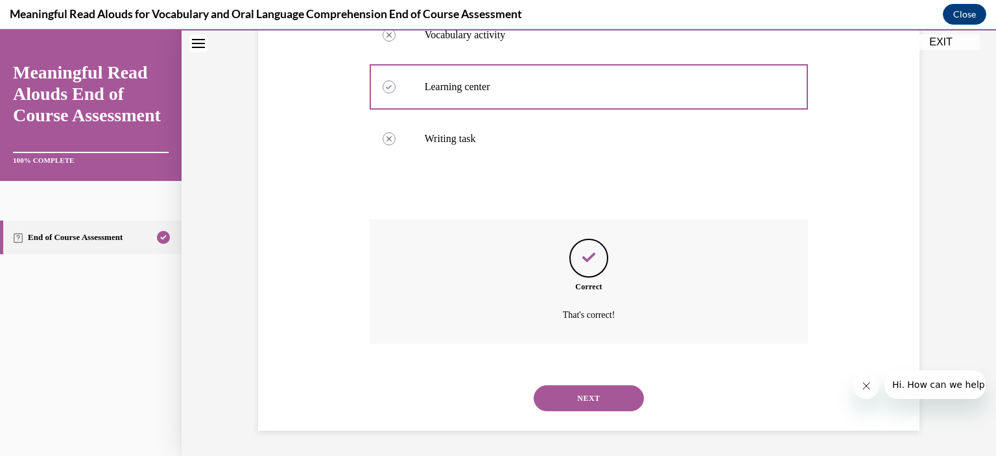
click at [622, 399] on button "NEXT" at bounding box center [589, 398] width 110 height 26
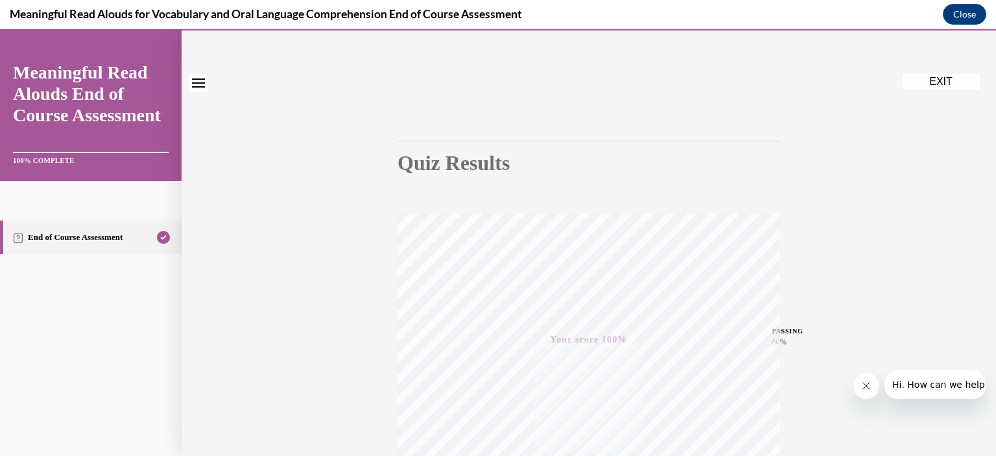
scroll to position [0, 0]
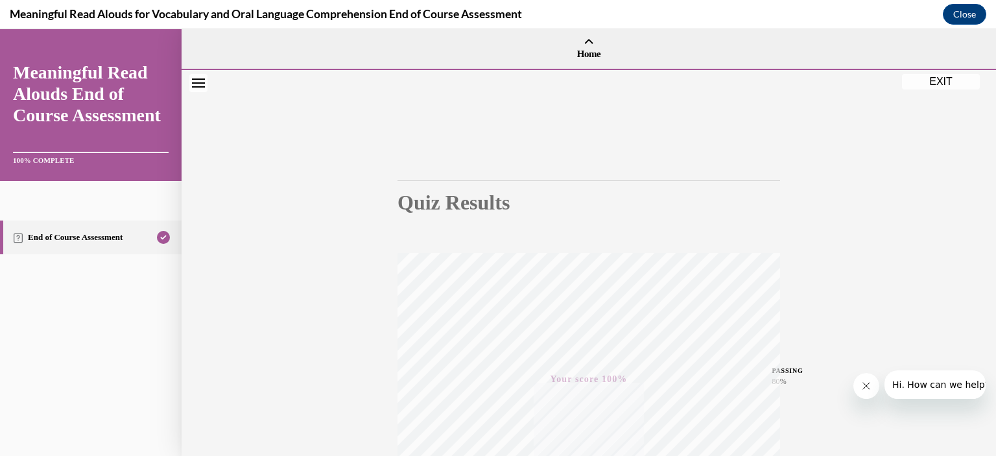
click at [940, 84] on button "EXIT" at bounding box center [941, 82] width 78 height 16
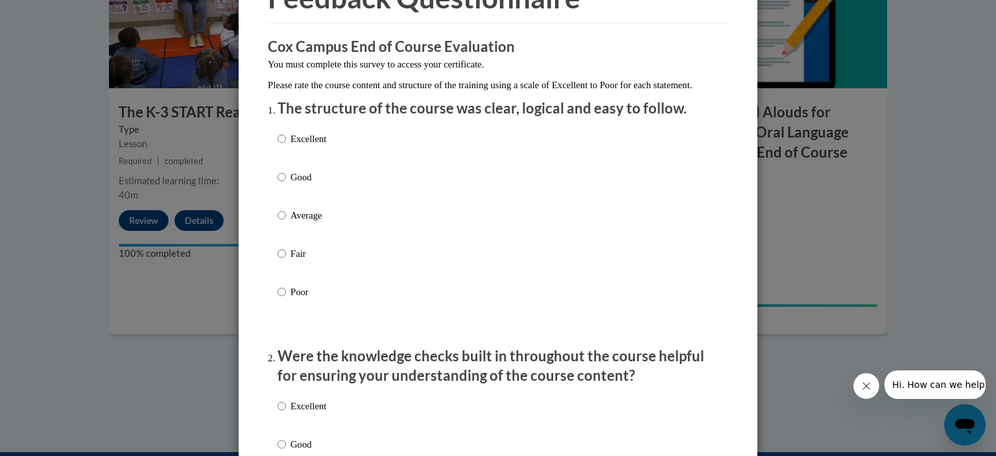
scroll to position [99, 0]
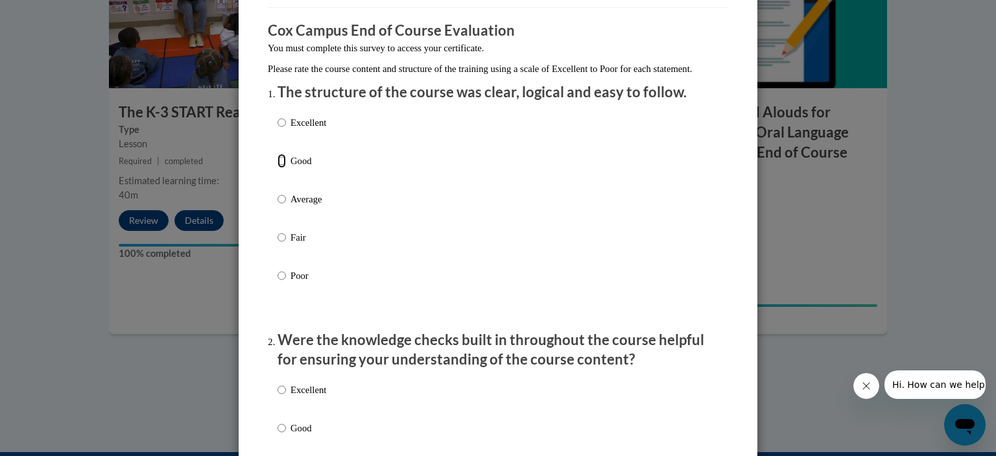
click at [280, 168] on input "Good" at bounding box center [281, 161] width 8 height 14
radio input "true"
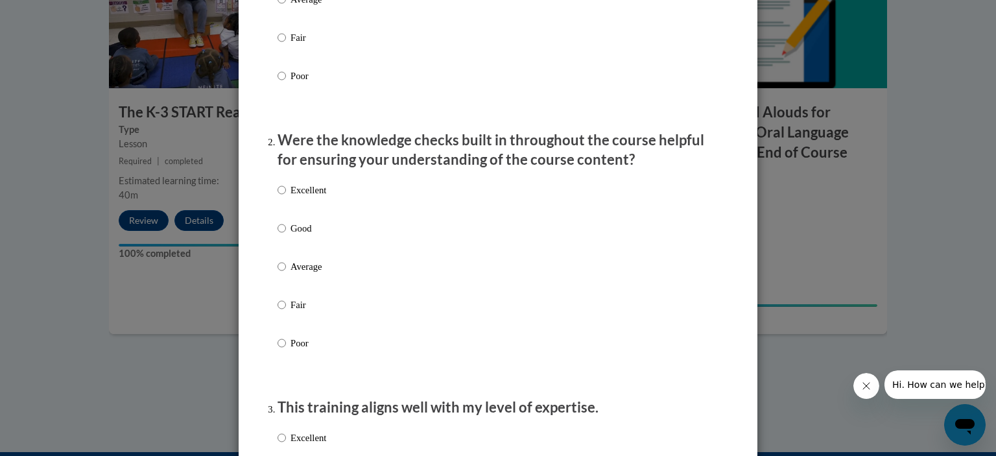
scroll to position [300, 0]
click at [277, 233] on input "Good" at bounding box center [281, 226] width 8 height 14
radio input "true"
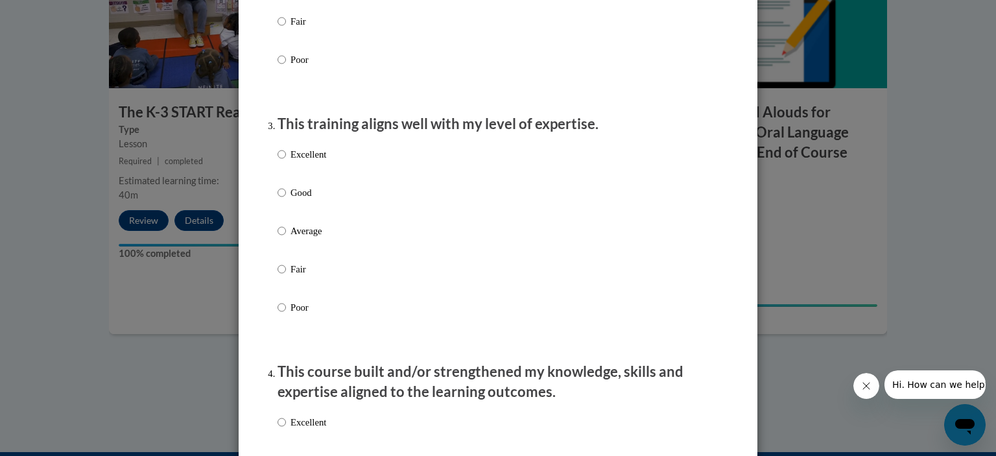
scroll to position [596, 0]
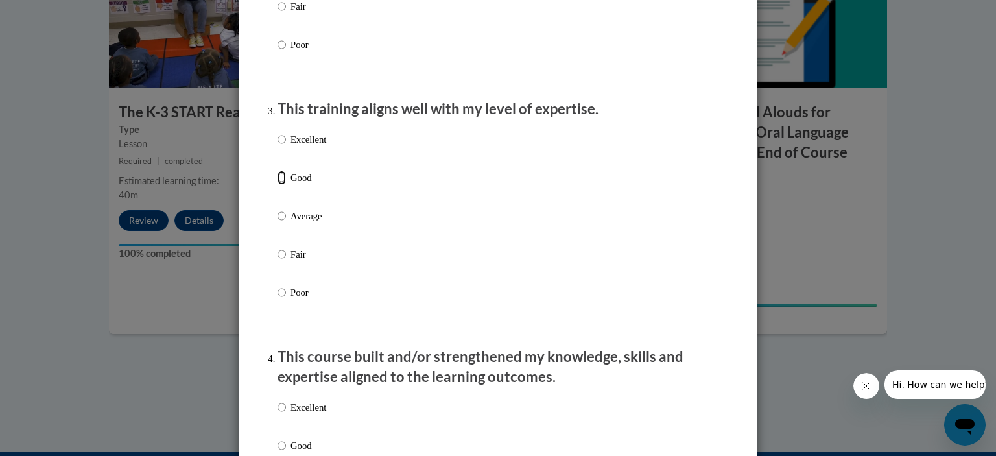
click at [279, 185] on input "Good" at bounding box center [281, 178] width 8 height 14
radio input "true"
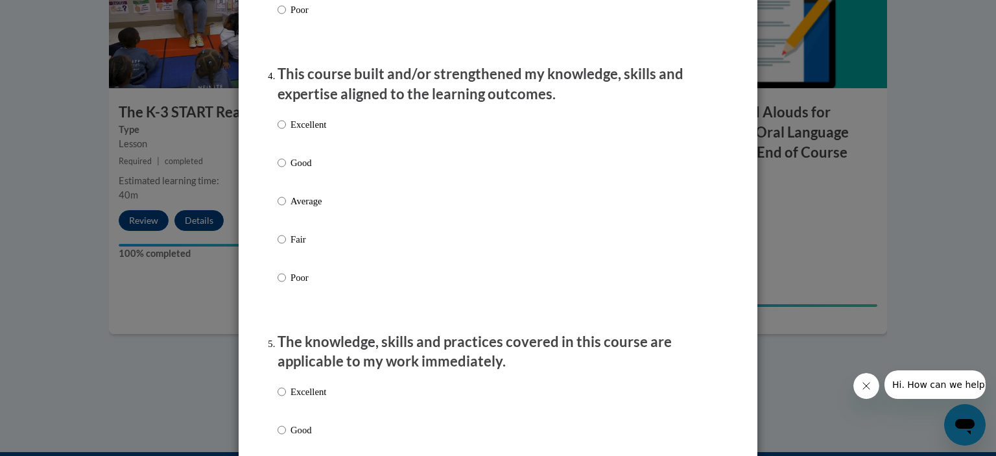
scroll to position [880, 0]
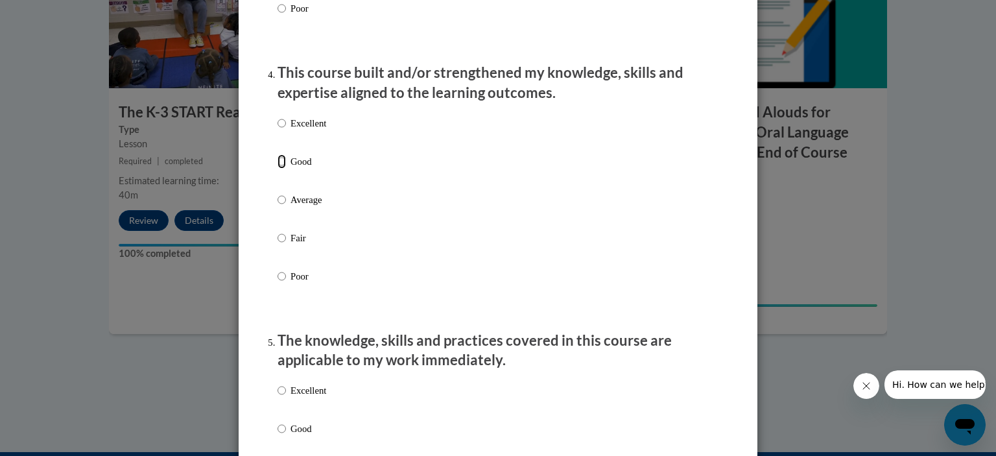
click at [279, 169] on input "Good" at bounding box center [281, 161] width 8 height 14
radio input "true"
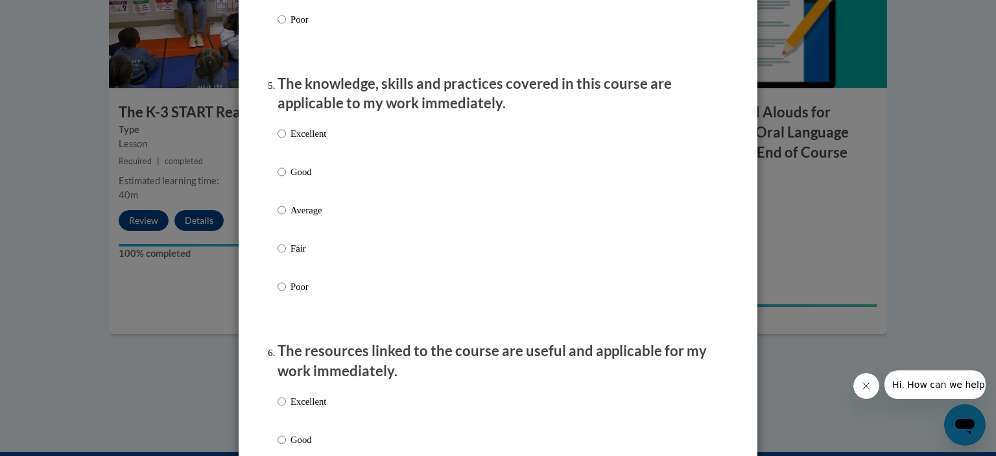
scroll to position [1141, 0]
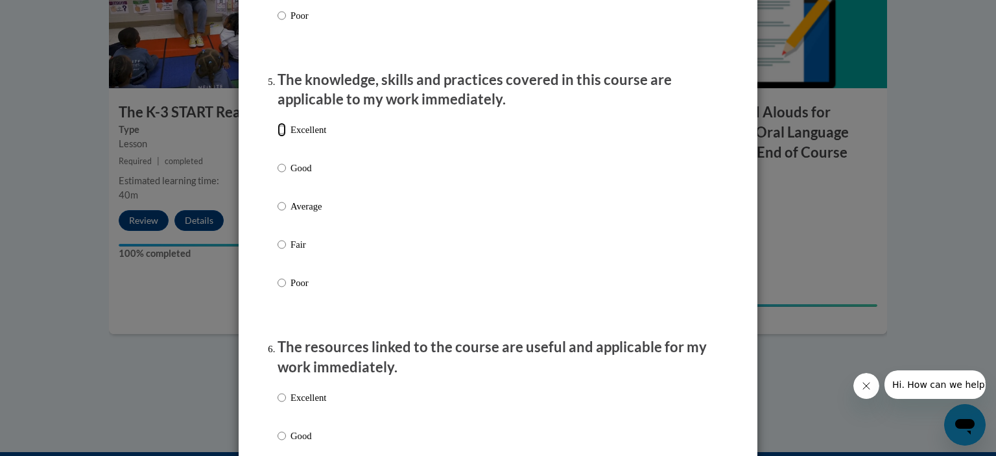
click at [280, 137] on input "Excellent" at bounding box center [281, 130] width 8 height 14
radio input "true"
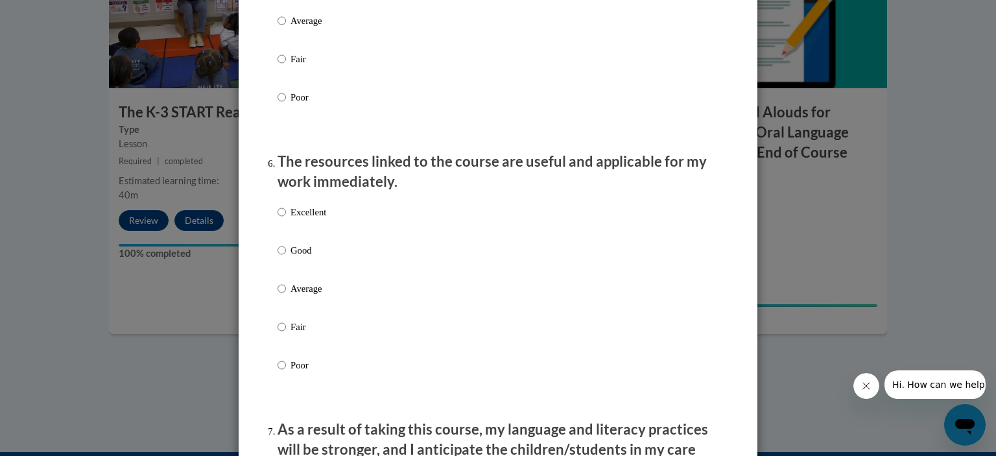
scroll to position [1330, 0]
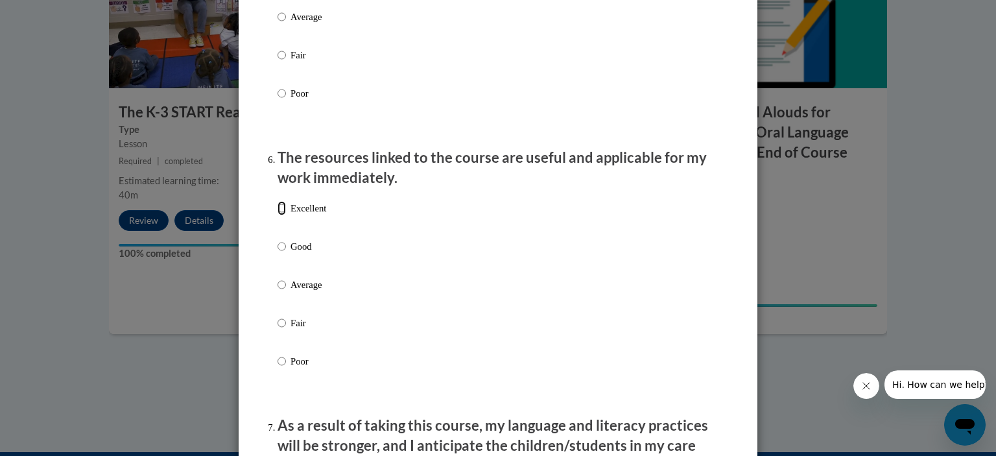
click at [277, 215] on input "Excellent" at bounding box center [281, 208] width 8 height 14
radio input "true"
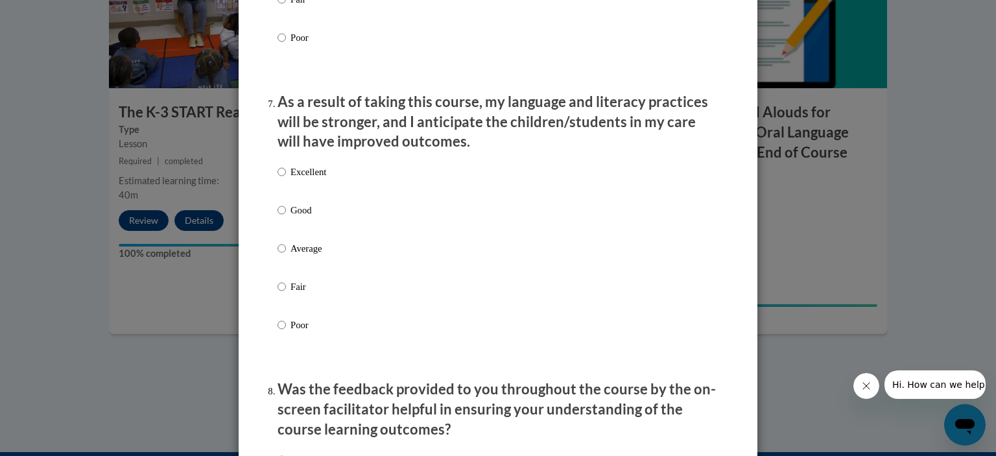
scroll to position [1660, 0]
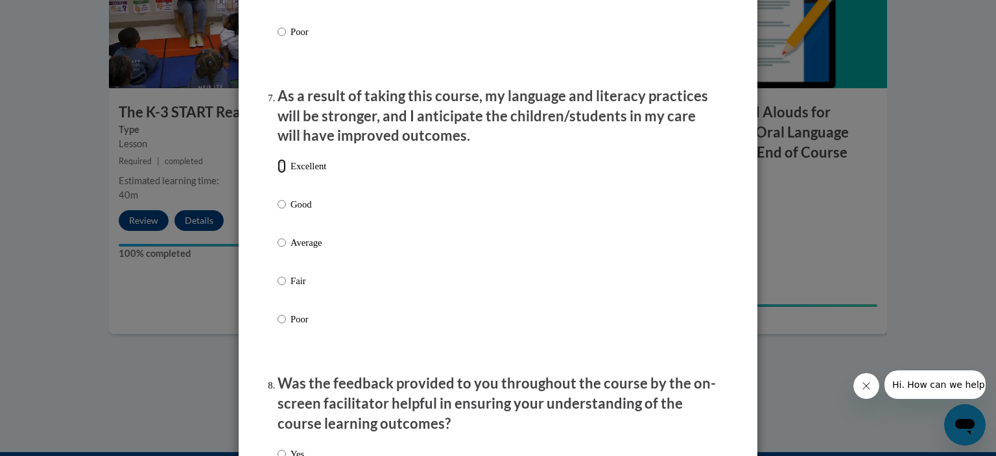
click at [277, 173] on input "Excellent" at bounding box center [281, 166] width 8 height 14
radio input "true"
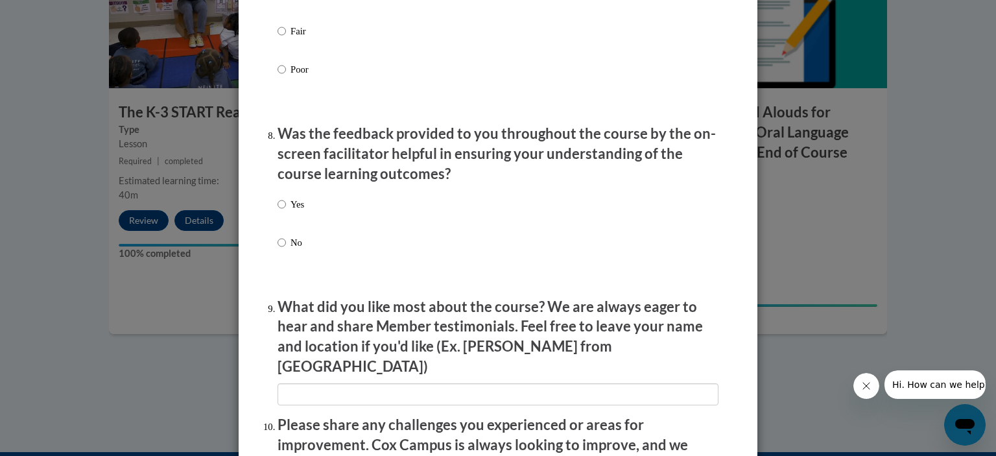
scroll to position [1911, 0]
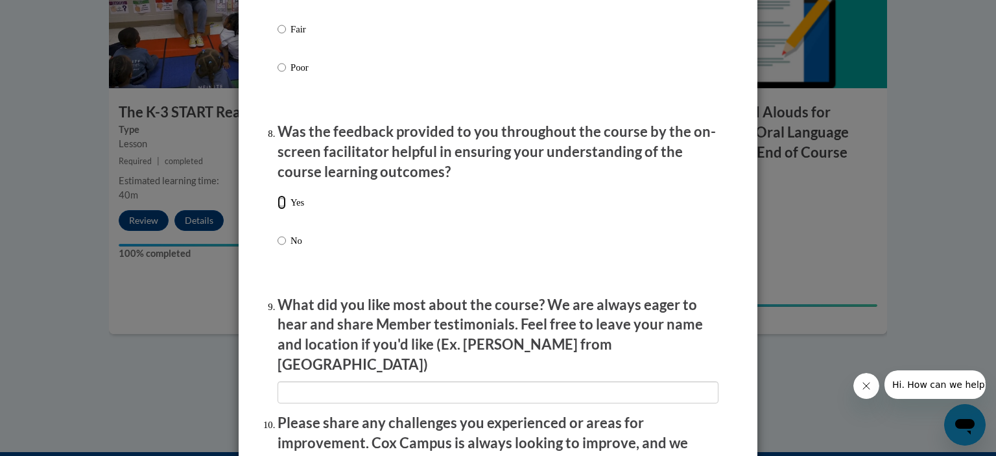
click at [277, 209] on input "Yes" at bounding box center [281, 202] width 8 height 14
radio input "true"
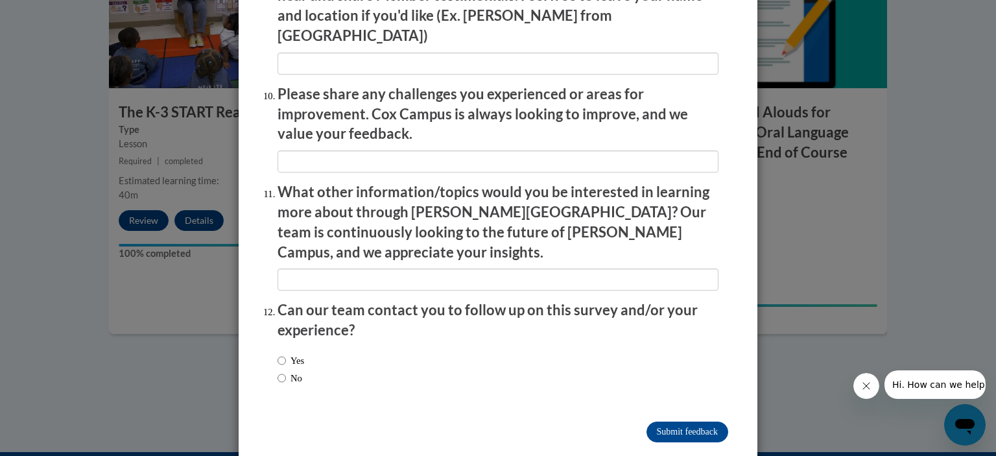
scroll to position [2244, 0]
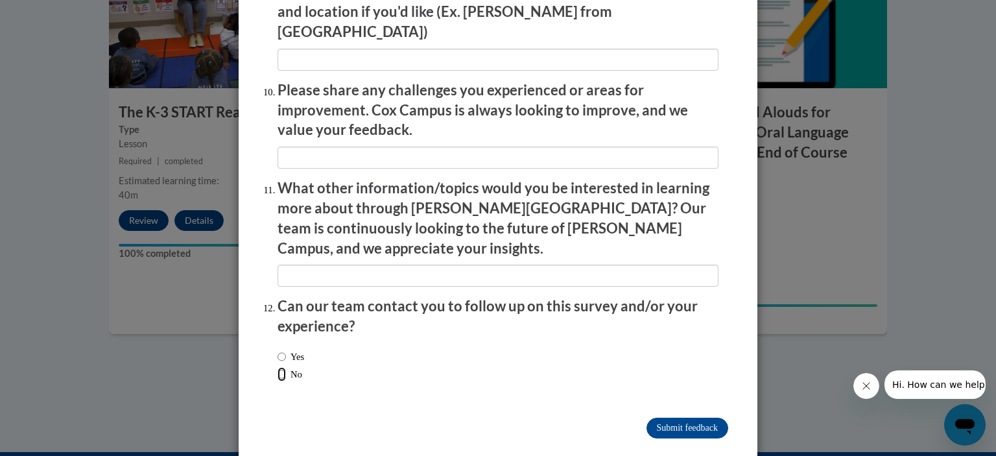
click at [277, 367] on input "No" at bounding box center [281, 374] width 8 height 14
radio input "true"
click at [655, 418] on input "Submit feedback" at bounding box center [687, 428] width 82 height 21
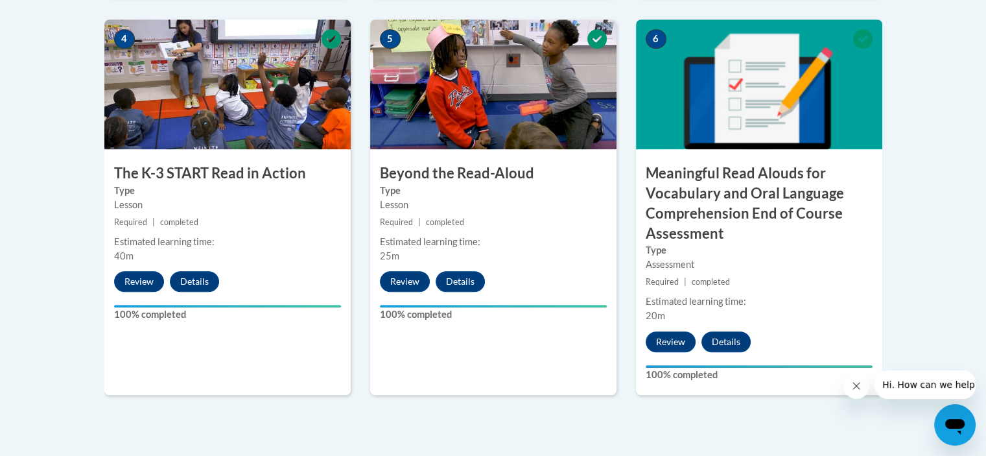
scroll to position [817, 0]
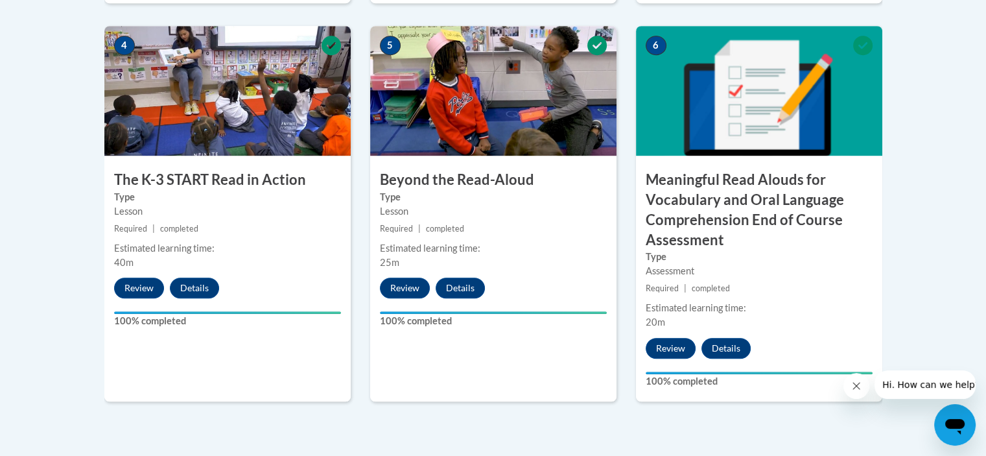
click at [793, 193] on h3 "Meaningful Read Alouds for Vocabulary and Oral Language Comprehension End of Co…" at bounding box center [759, 210] width 246 height 80
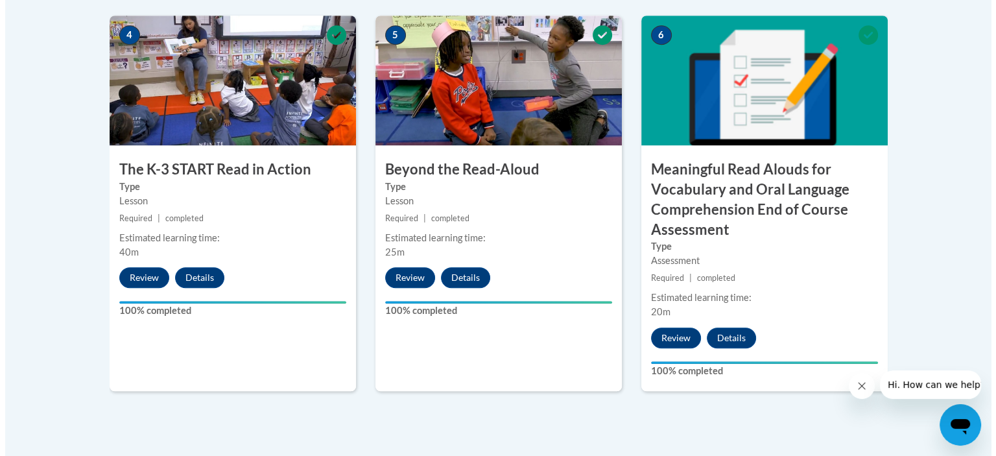
scroll to position [831, 0]
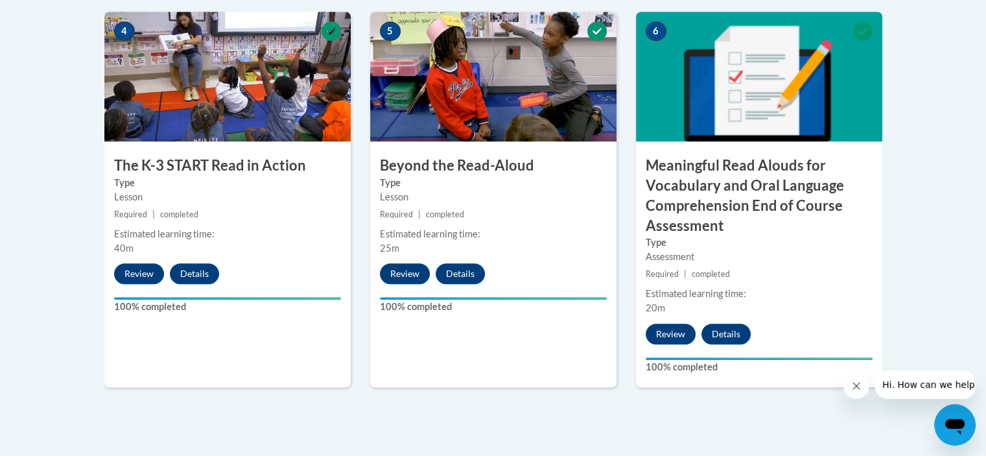
click at [682, 335] on button "Review" at bounding box center [671, 334] width 50 height 21
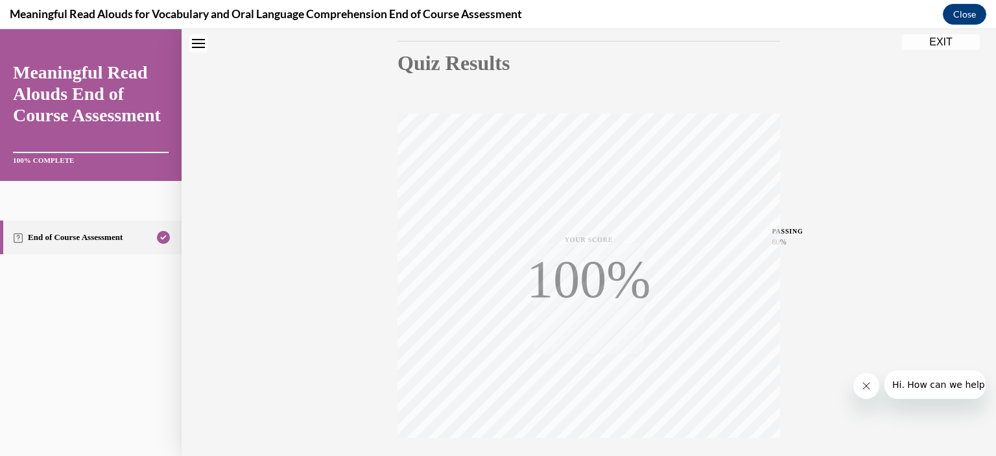
scroll to position [237, 0]
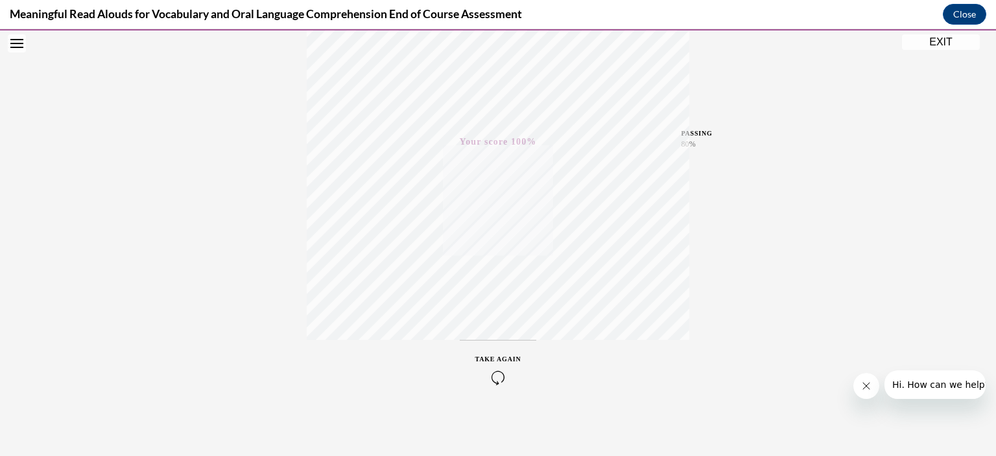
click at [947, 41] on button "EXIT" at bounding box center [941, 42] width 78 height 16
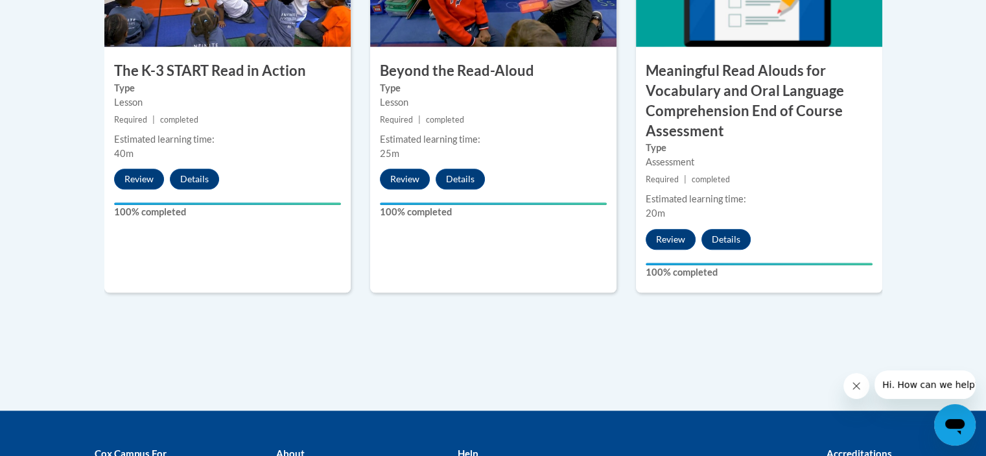
scroll to position [920, 0]
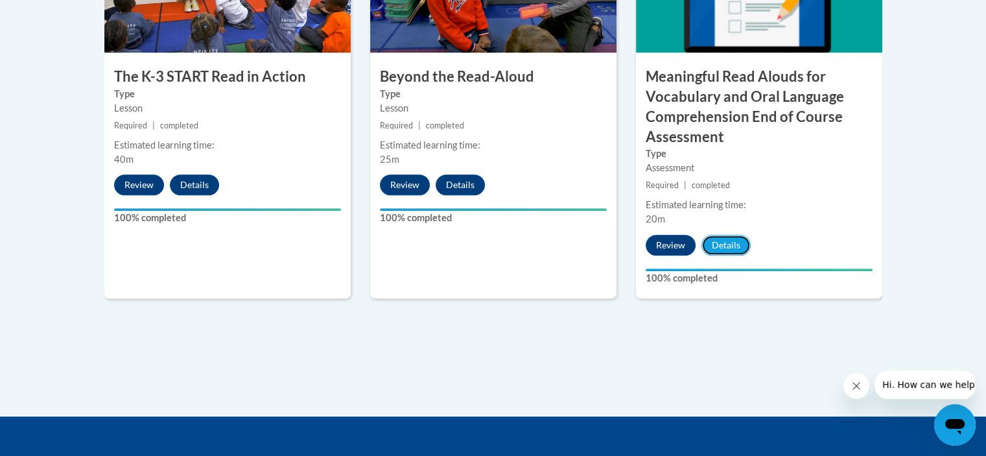
click at [728, 247] on button "Details" at bounding box center [725, 245] width 49 height 21
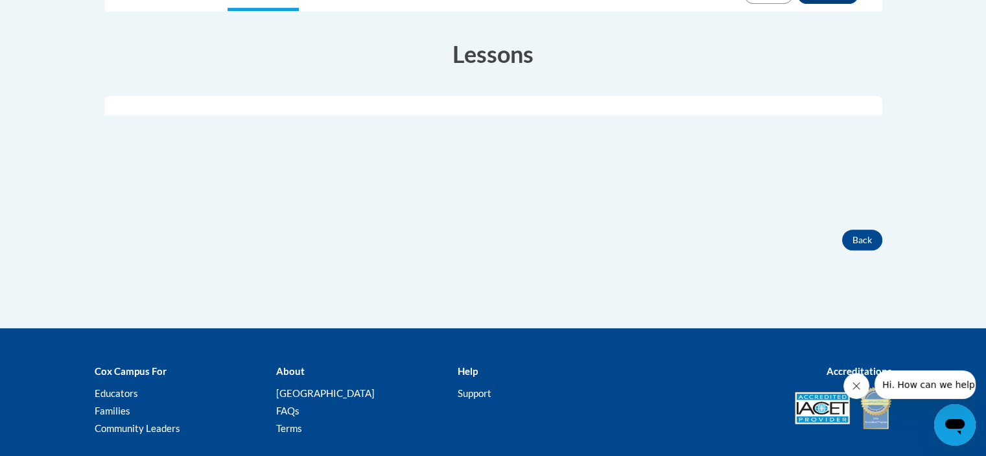
scroll to position [424, 0]
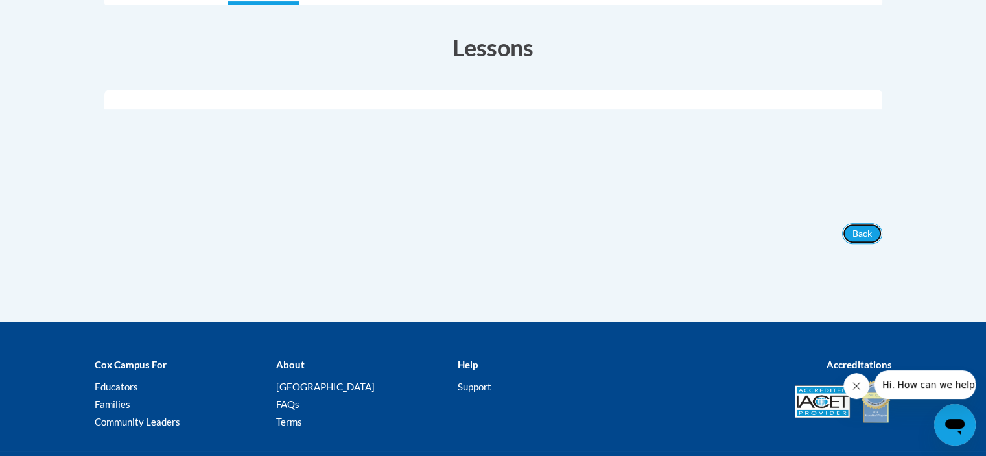
click at [862, 235] on button "Back" at bounding box center [862, 233] width 40 height 21
